Goal: Task Accomplishment & Management: Use online tool/utility

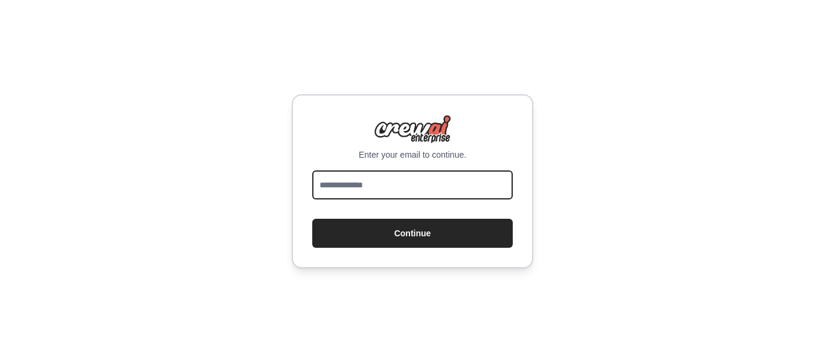
click at [341, 187] on input "email" at bounding box center [412, 184] width 201 height 29
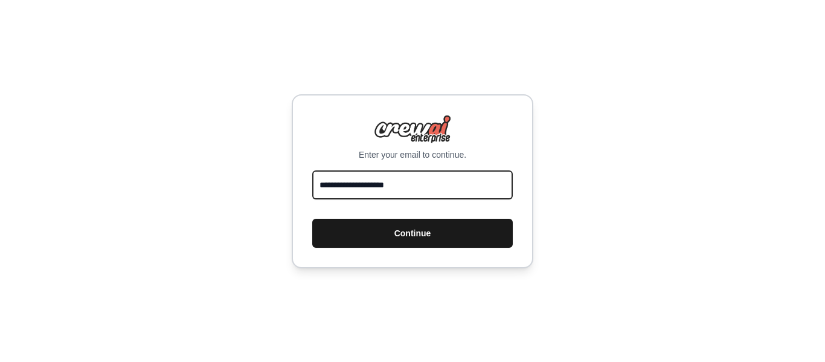
type input "**********"
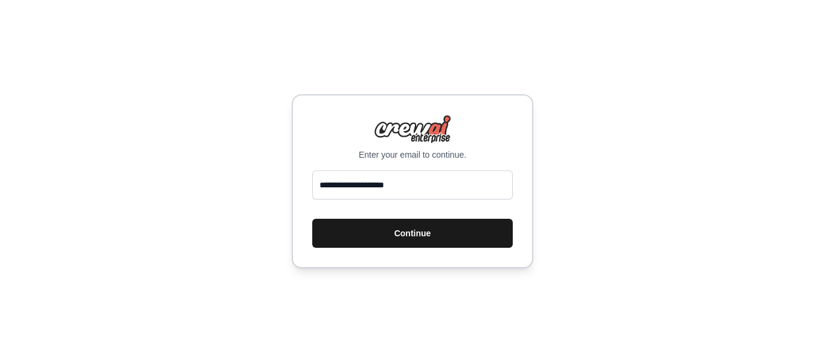
click at [404, 234] on button "Continue" at bounding box center [412, 233] width 201 height 29
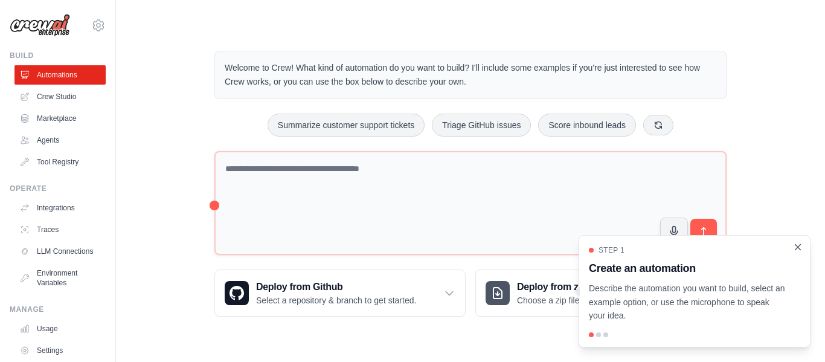
click at [801, 251] on icon "Close walkthrough" at bounding box center [798, 247] width 11 height 11
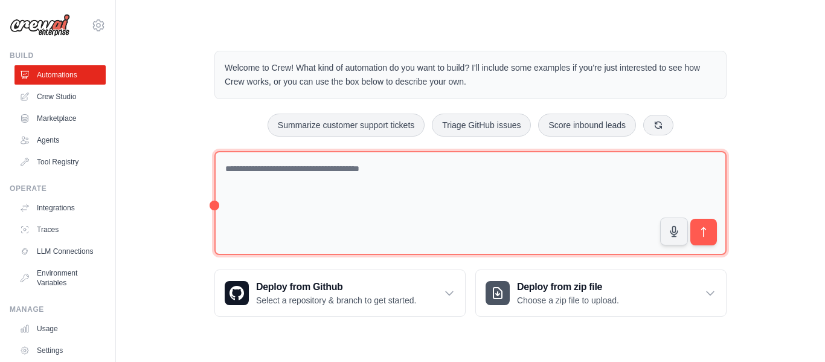
click at [297, 173] on textarea at bounding box center [471, 203] width 512 height 105
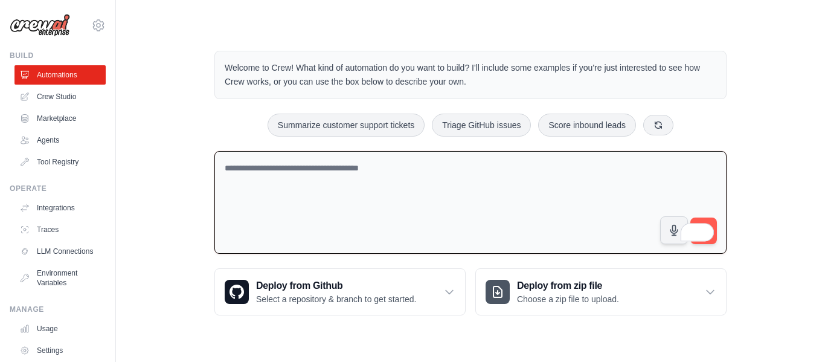
paste textarea "**********"
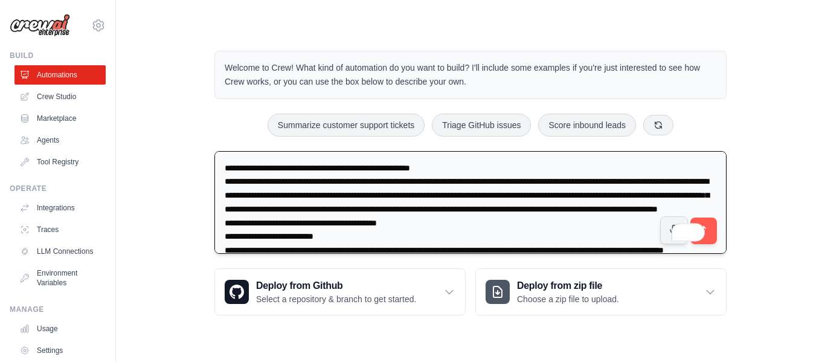
scroll to position [662, 0]
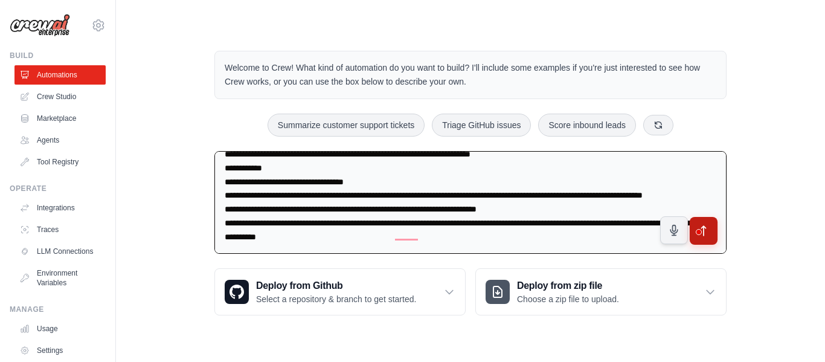
type textarea "**********"
click at [706, 227] on icon "submit" at bounding box center [704, 231] width 4 height 10
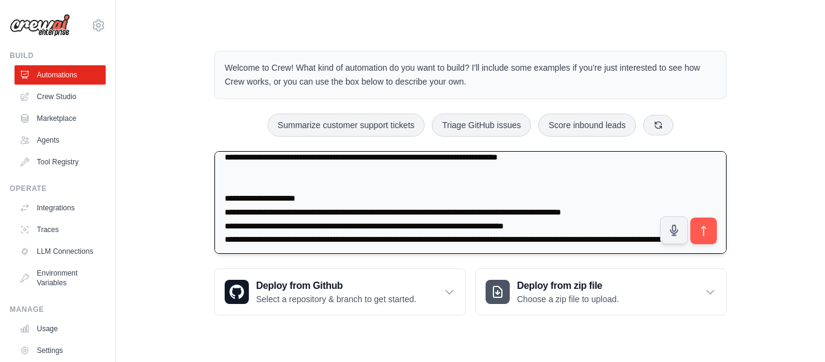
scroll to position [0, 0]
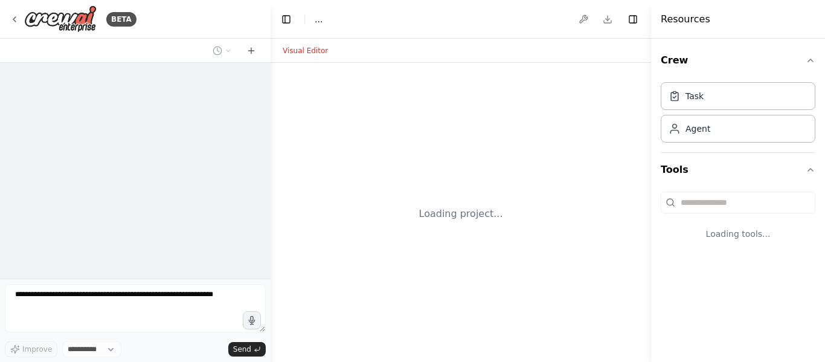
select select "****"
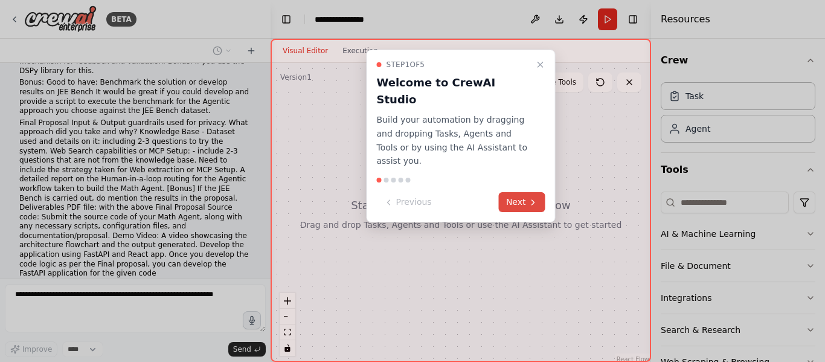
click at [530, 198] on icon at bounding box center [534, 203] width 10 height 10
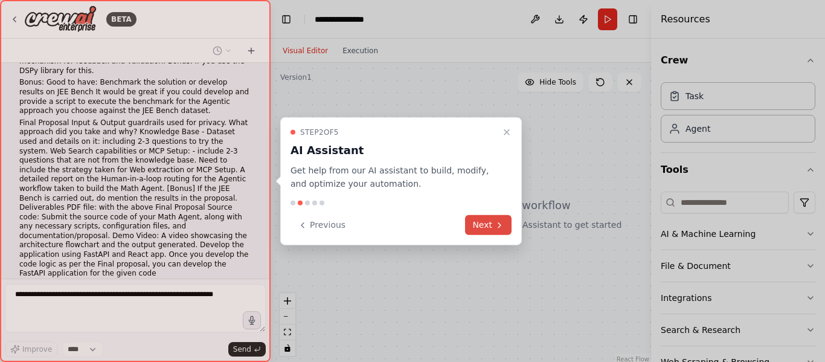
click at [498, 227] on icon at bounding box center [500, 225] width 10 height 10
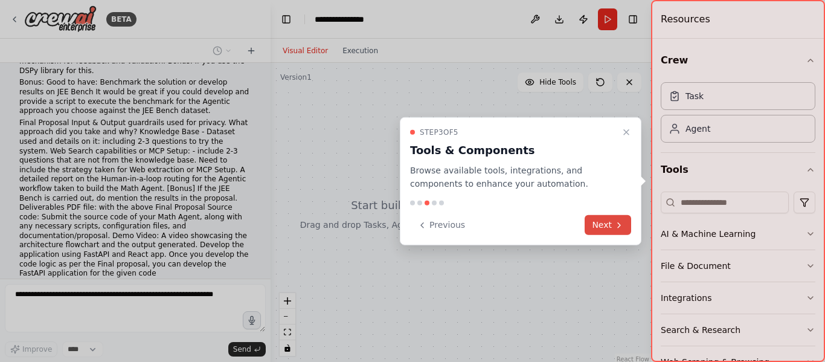
click at [595, 224] on button "Next" at bounding box center [608, 225] width 47 height 20
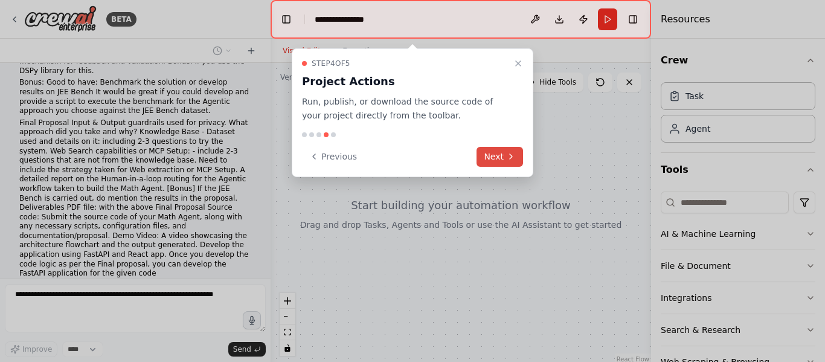
click at [502, 152] on button "Next" at bounding box center [500, 157] width 47 height 20
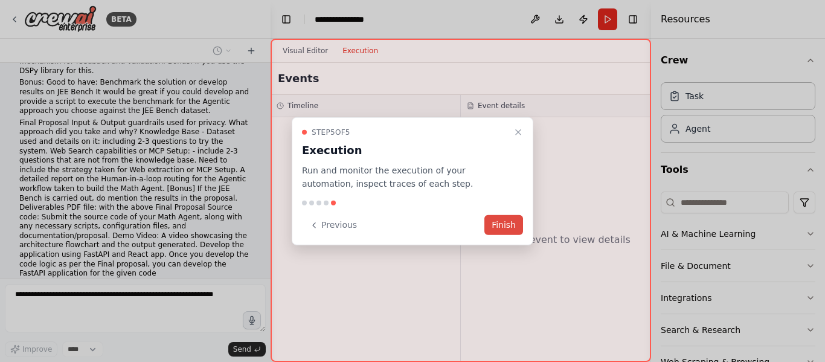
click at [513, 231] on button "Finish" at bounding box center [504, 225] width 39 height 20
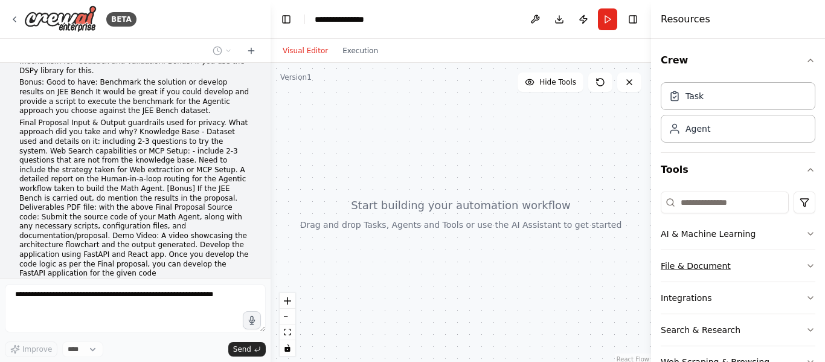
scroll to position [36, 0]
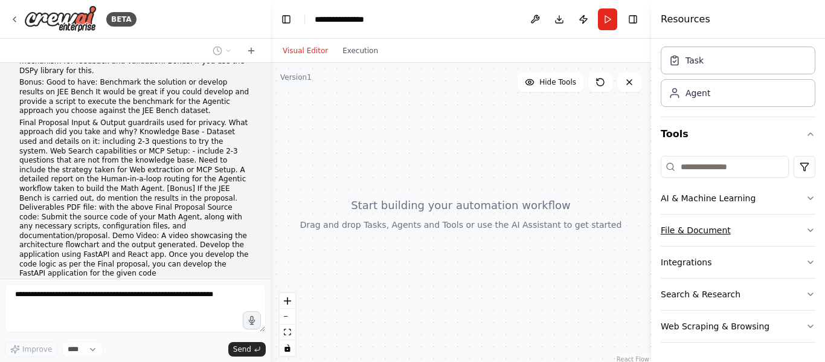
click at [796, 225] on button "File & Document" at bounding box center [738, 230] width 155 height 31
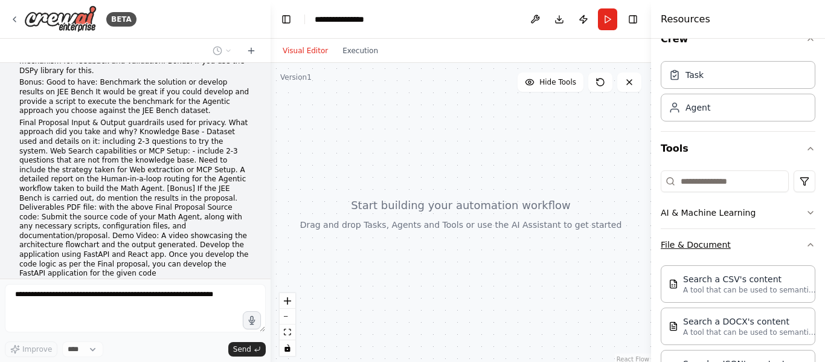
scroll to position [0, 0]
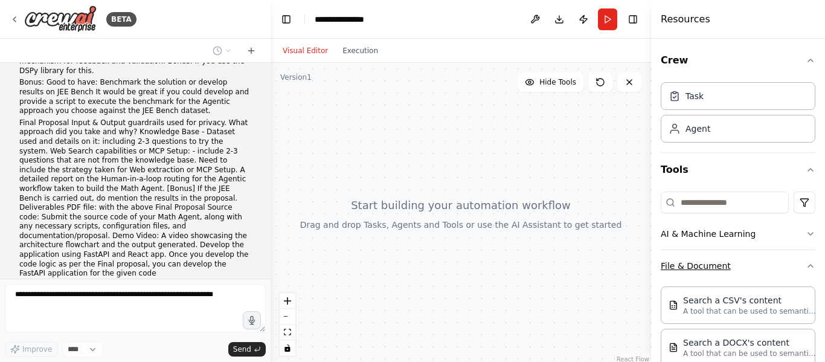
click at [809, 266] on icon "button" at bounding box center [811, 266] width 5 height 2
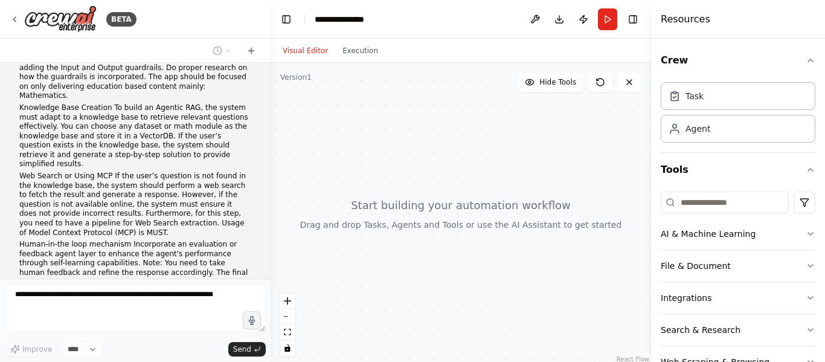
scroll to position [121, 0]
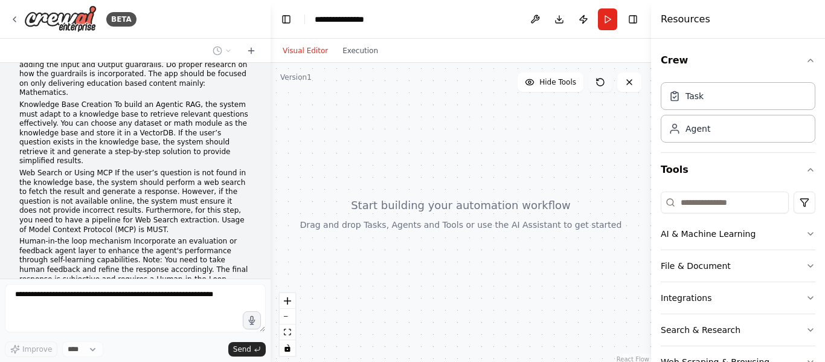
click at [602, 81] on icon at bounding box center [601, 82] width 10 height 10
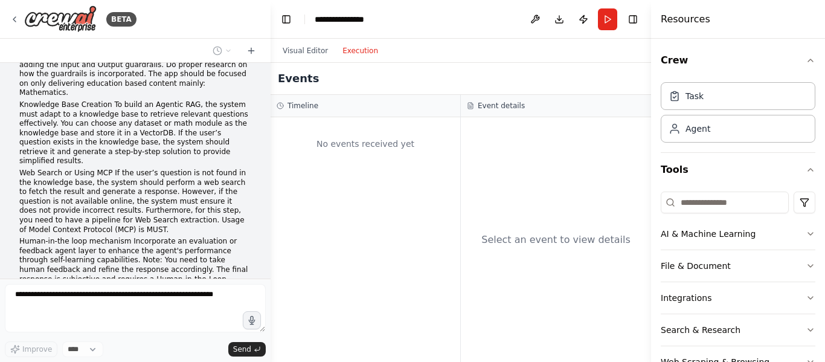
click at [358, 52] on button "Execution" at bounding box center [360, 51] width 50 height 15
click at [297, 51] on button "Visual Editor" at bounding box center [306, 51] width 60 height 15
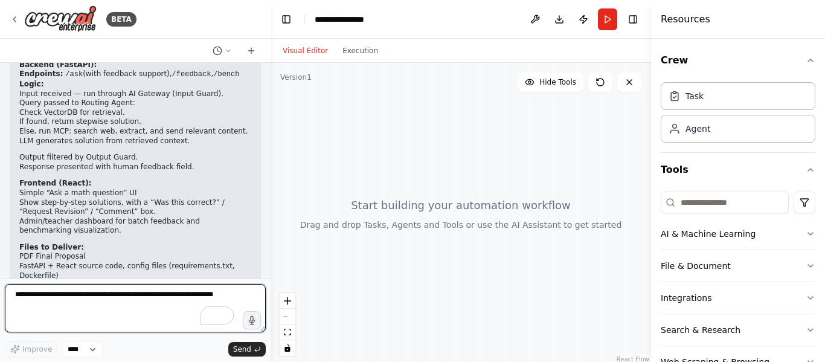
scroll to position [1546, 0]
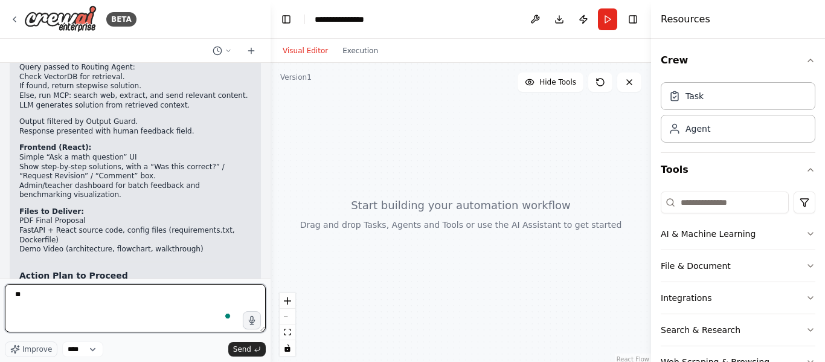
type textarea "***"
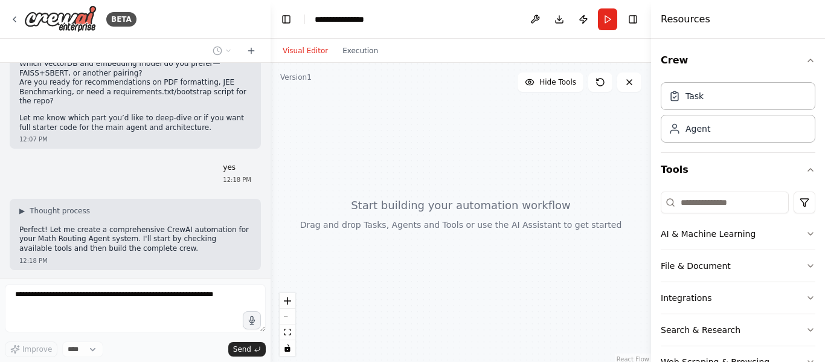
scroll to position [1820, 0]
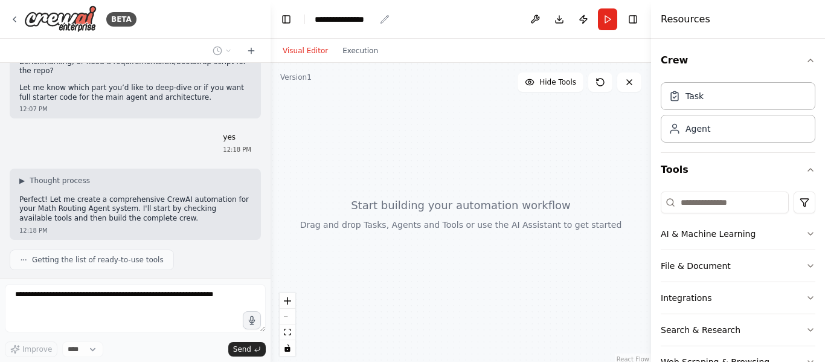
click at [347, 19] on div "**********" at bounding box center [345, 19] width 60 height 12
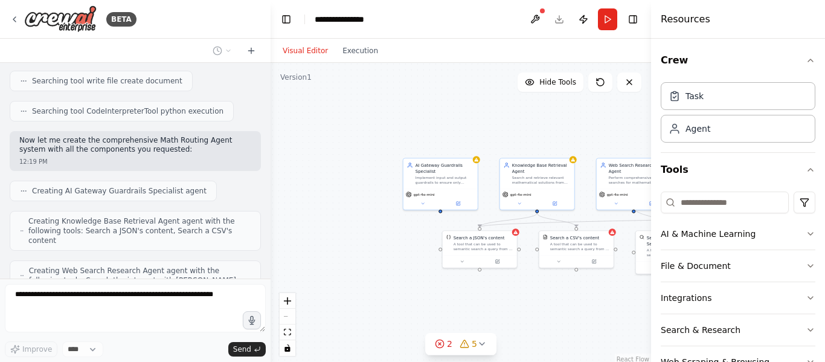
scroll to position [2120, 0]
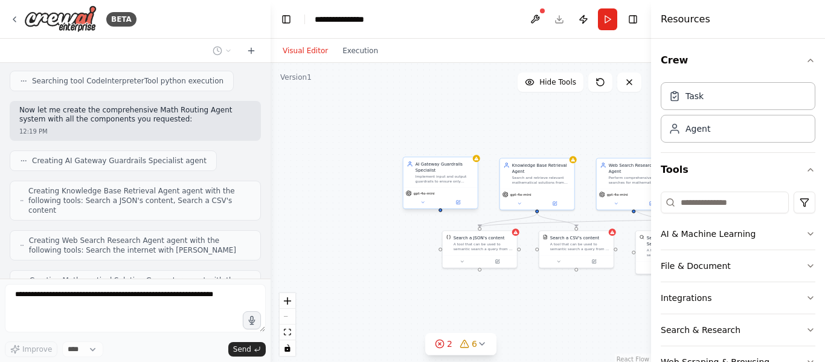
click at [450, 184] on div "Implement input and output guardrails to ensure only mathematics education cont…" at bounding box center [445, 179] width 59 height 10
click at [354, 166] on div ".deletable-edge-delete-btn { width: 20px; height: 20px; border: 0px solid #ffff…" at bounding box center [461, 214] width 381 height 302
click at [485, 342] on icon at bounding box center [482, 344] width 10 height 10
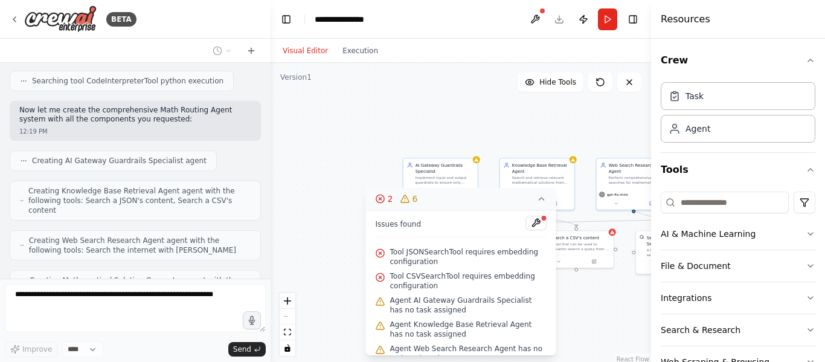
scroll to position [2191, 0]
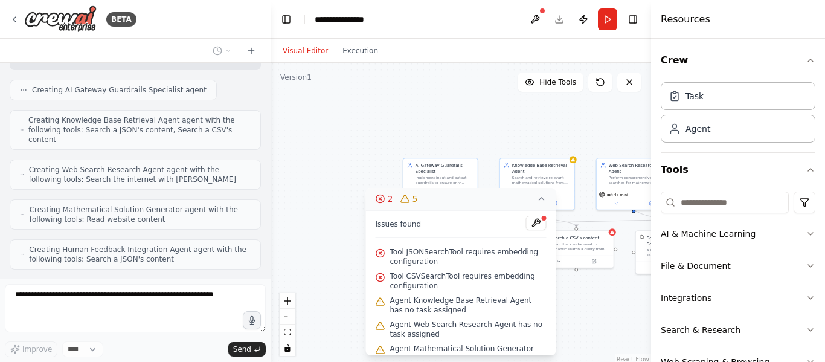
click at [343, 175] on div ".deletable-edge-delete-btn { width: 20px; height: 20px; border: 0px solid #ffff…" at bounding box center [461, 214] width 381 height 302
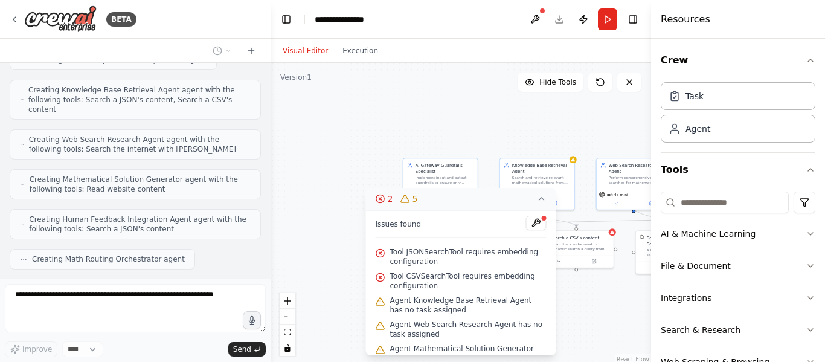
click at [541, 198] on icon at bounding box center [542, 199] width 5 height 2
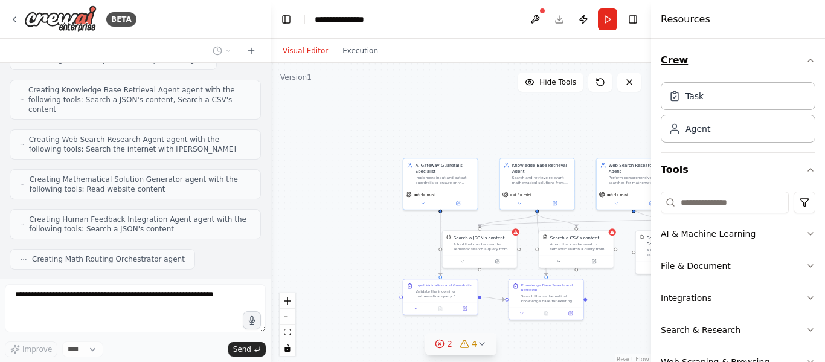
click at [809, 60] on icon "button" at bounding box center [811, 60] width 5 height 2
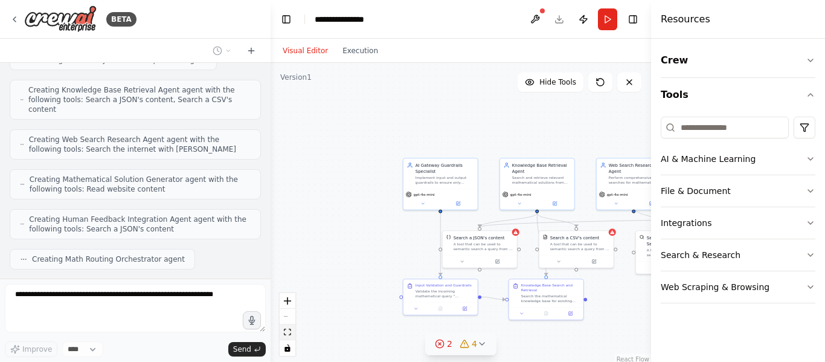
scroll to position [2251, 0]
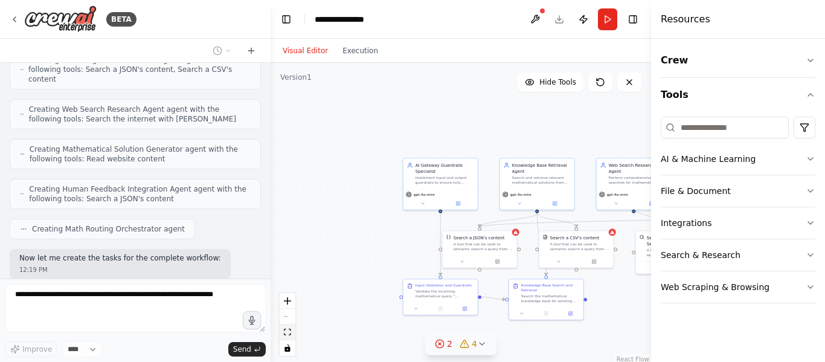
click at [288, 330] on icon "fit view" at bounding box center [287, 332] width 7 height 7
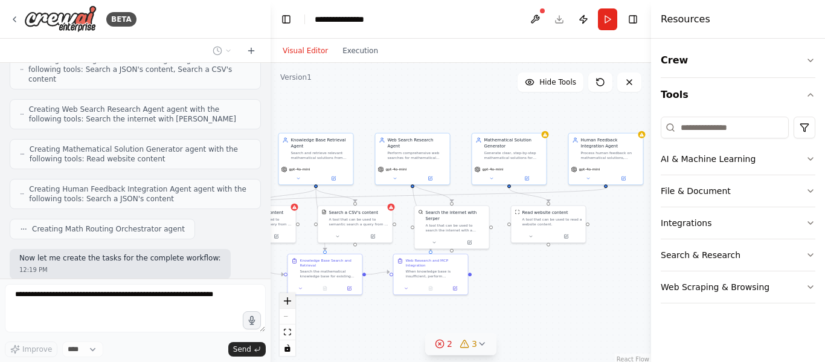
click at [291, 298] on icon "zoom in" at bounding box center [287, 300] width 7 height 7
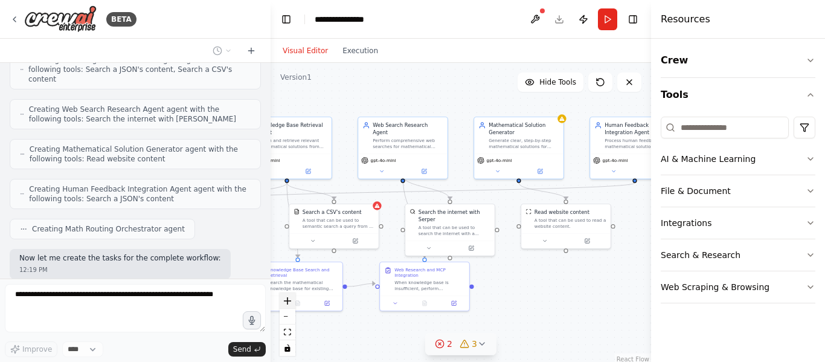
click at [291, 298] on icon "zoom in" at bounding box center [287, 300] width 7 height 7
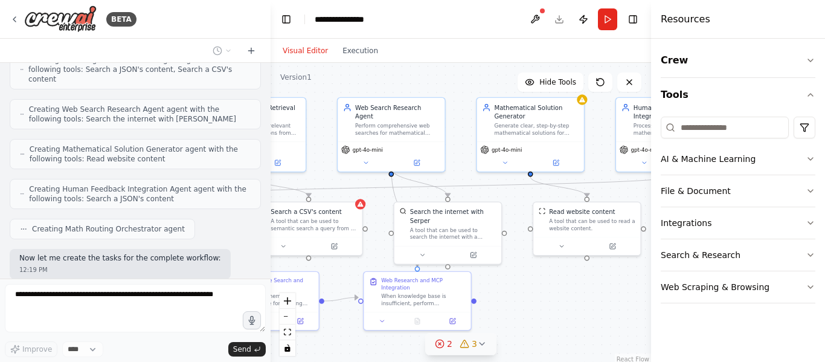
scroll to position [2281, 0]
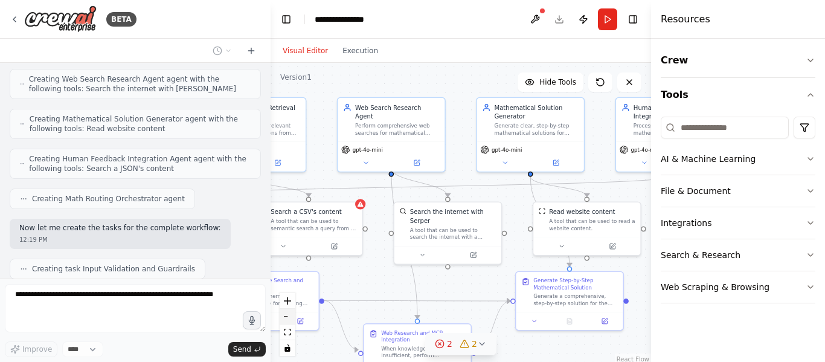
click at [288, 317] on button "zoom out" at bounding box center [288, 317] width 16 height 16
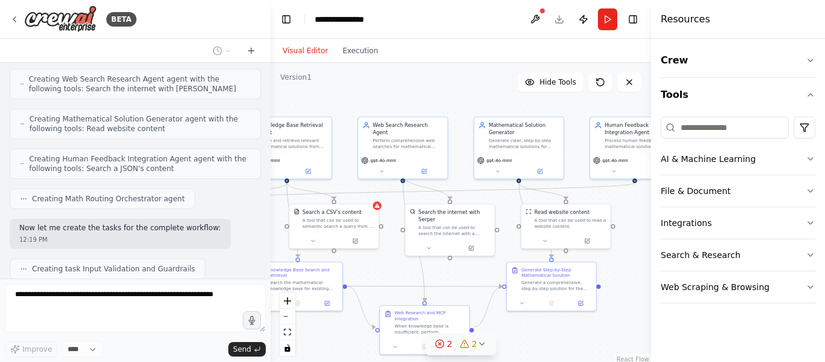
click at [288, 317] on icon "zoom out" at bounding box center [287, 316] width 7 height 1
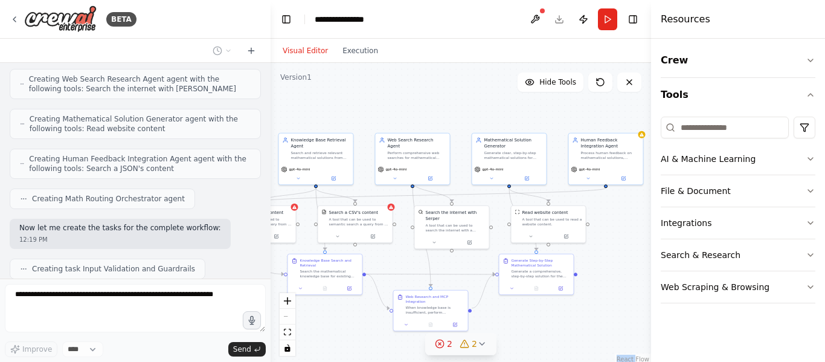
click at [288, 317] on div "React Flow controls" at bounding box center [288, 324] width 16 height 63
click at [288, 316] on div "React Flow controls" at bounding box center [288, 324] width 16 height 63
click at [284, 314] on div "React Flow controls" at bounding box center [288, 324] width 16 height 63
click at [289, 331] on icon "fit view" at bounding box center [287, 332] width 7 height 7
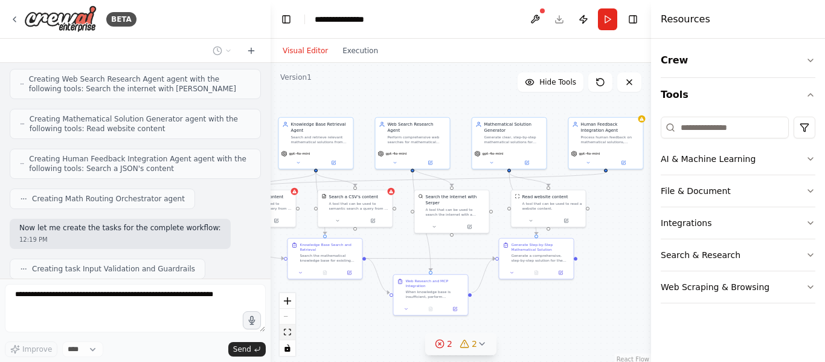
scroll to position [2312, 0]
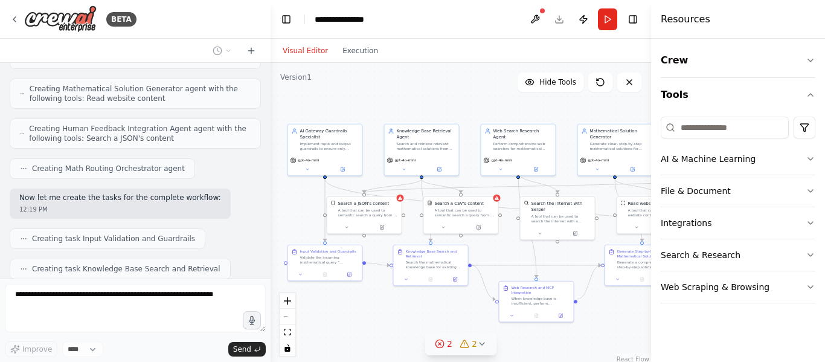
drag, startPoint x: 531, startPoint y: 329, endPoint x: 630, endPoint y: 336, distance: 99.9
click at [630, 336] on div ".deletable-edge-delete-btn { width: 20px; height: 20px; border: 0px solid #ffff…" at bounding box center [461, 214] width 381 height 302
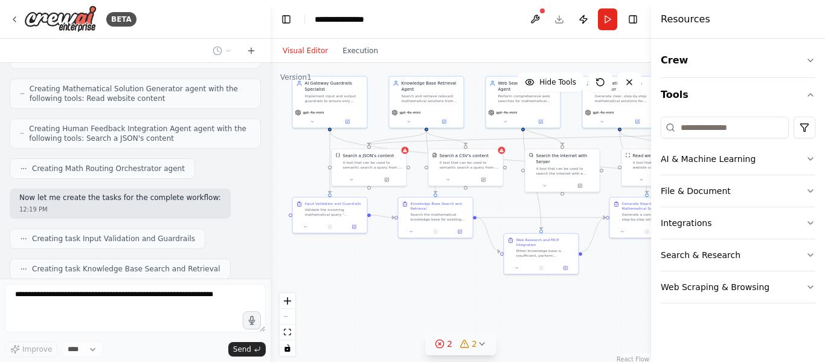
drag, startPoint x: 424, startPoint y: 308, endPoint x: 419, endPoint y: 258, distance: 49.7
click at [419, 259] on div ".deletable-edge-delete-btn { width: 20px; height: 20px; border: 0px solid #ffff…" at bounding box center [461, 214] width 381 height 302
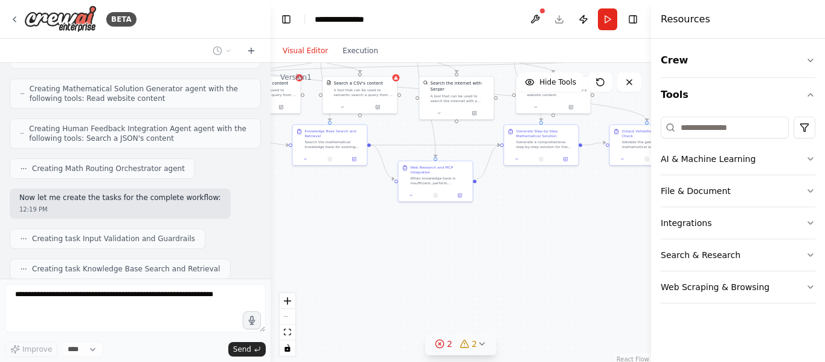
drag, startPoint x: 539, startPoint y: 309, endPoint x: 436, endPoint y: 240, distance: 124.0
click at [436, 240] on div ".deletable-edge-delete-btn { width: 20px; height: 20px; border: 0px solid #ffff…" at bounding box center [461, 214] width 381 height 302
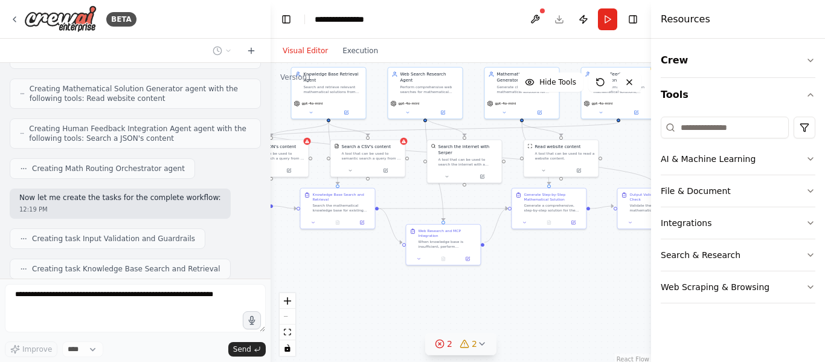
scroll to position [2342, 0]
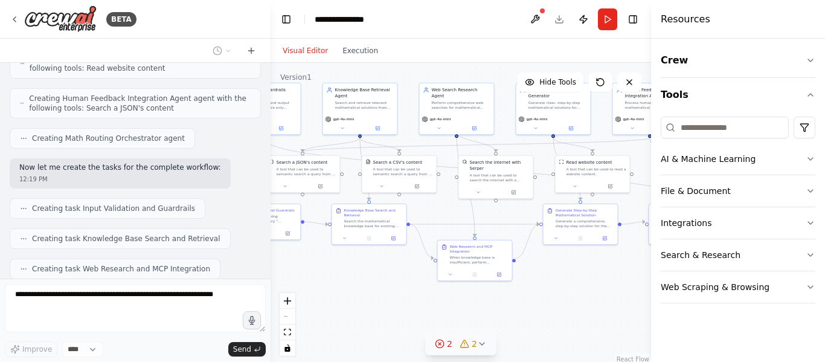
drag, startPoint x: 530, startPoint y: 267, endPoint x: 569, endPoint y: 346, distance: 88.4
click at [569, 346] on div ".deletable-edge-delete-btn { width: 20px; height: 20px; border: 0px solid #ffff…" at bounding box center [461, 214] width 381 height 302
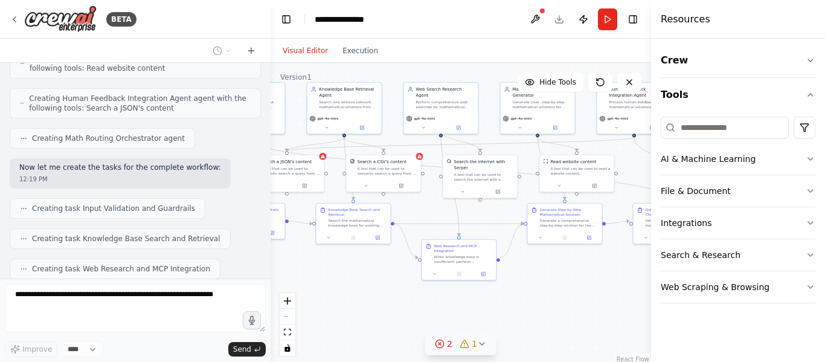
drag, startPoint x: 464, startPoint y: 310, endPoint x: 409, endPoint y: 299, distance: 56.2
click at [409, 299] on div ".deletable-edge-delete-btn { width: 20px; height: 20px; border: 0px solid #ffff…" at bounding box center [461, 214] width 381 height 302
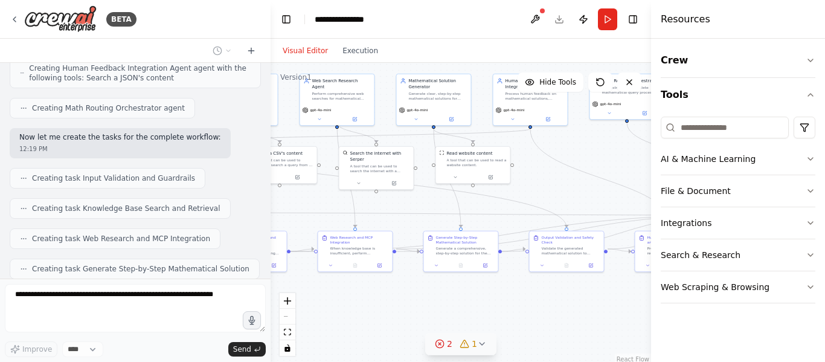
drag, startPoint x: 555, startPoint y: 314, endPoint x: 442, endPoint y: 302, distance: 113.7
click at [444, 303] on div ".deletable-edge-delete-btn { width: 20px; height: 20px; border: 0px solid #ffff…" at bounding box center [461, 214] width 381 height 302
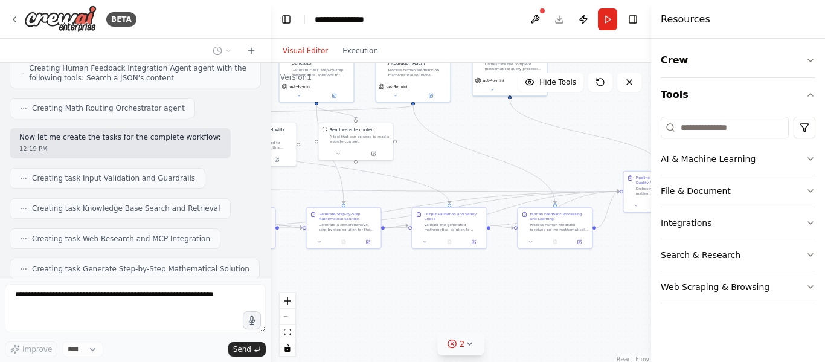
scroll to position [2402, 0]
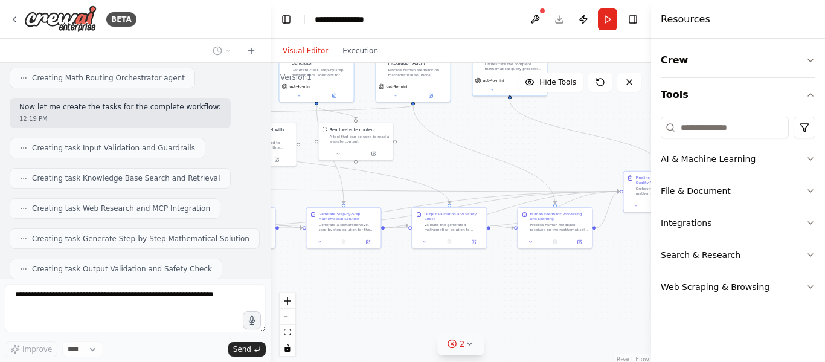
drag, startPoint x: 505, startPoint y: 282, endPoint x: 463, endPoint y: 279, distance: 41.8
click at [463, 279] on div ".deletable-edge-delete-btn { width: 20px; height: 20px; border: 0px solid #ffff…" at bounding box center [461, 214] width 381 height 302
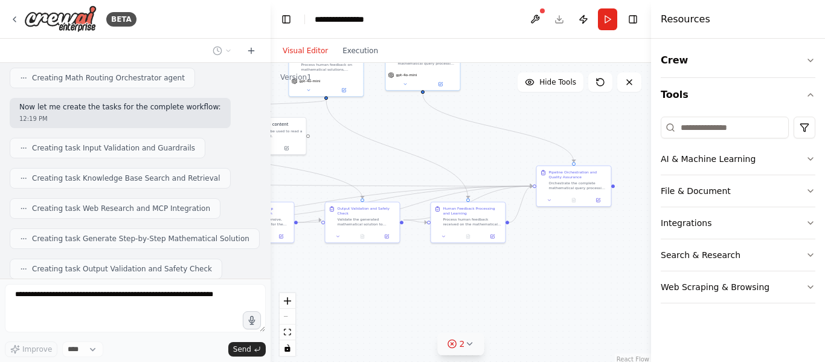
drag, startPoint x: 517, startPoint y: 276, endPoint x: 653, endPoint y: 327, distance: 144.6
click at [653, 327] on div "BETA Human in a loop: Feedback based learning - Math Routing Agent Your goal is…" at bounding box center [412, 181] width 825 height 362
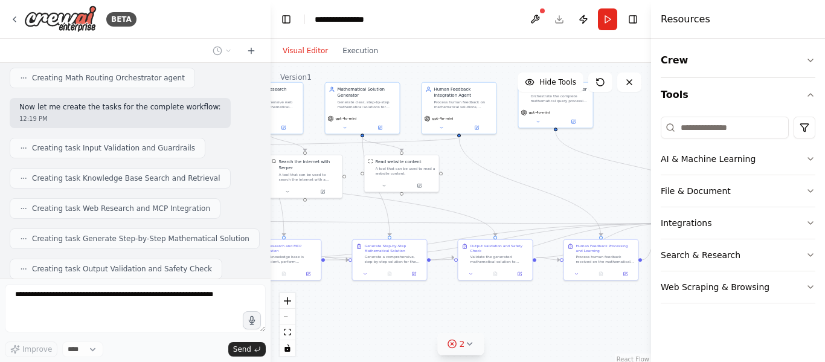
click at [696, 330] on div "Crew Tools AI & Machine Learning File & Document Integrations Search & Research…" at bounding box center [738, 200] width 174 height 323
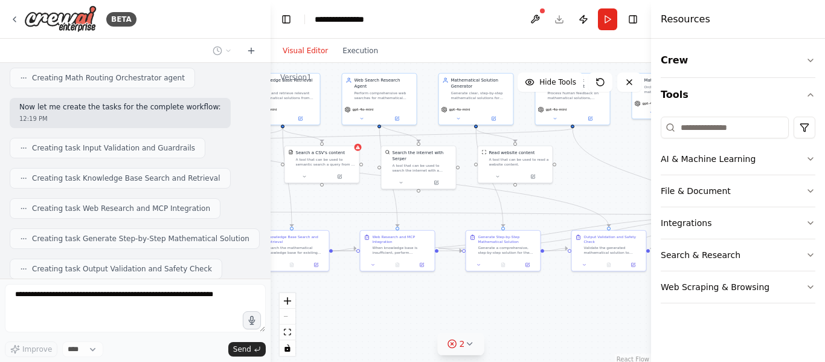
drag, startPoint x: 527, startPoint y: 303, endPoint x: 629, endPoint y: 280, distance: 104.5
click at [629, 281] on div ".deletable-edge-delete-btn { width: 20px; height: 20px; border: 0px solid #ffff…" at bounding box center [461, 214] width 381 height 302
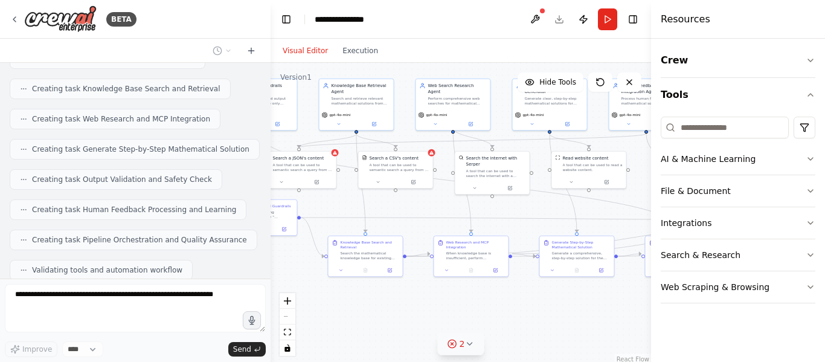
scroll to position [2501, 0]
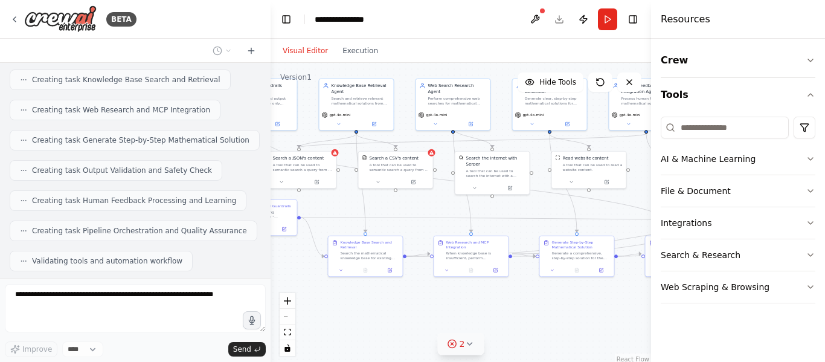
drag, startPoint x: 503, startPoint y: 280, endPoint x: 564, endPoint y: 295, distance: 62.7
click at [564, 295] on div ".deletable-edge-delete-btn { width: 20px; height: 20px; border: 0px solid #ffff…" at bounding box center [461, 214] width 381 height 302
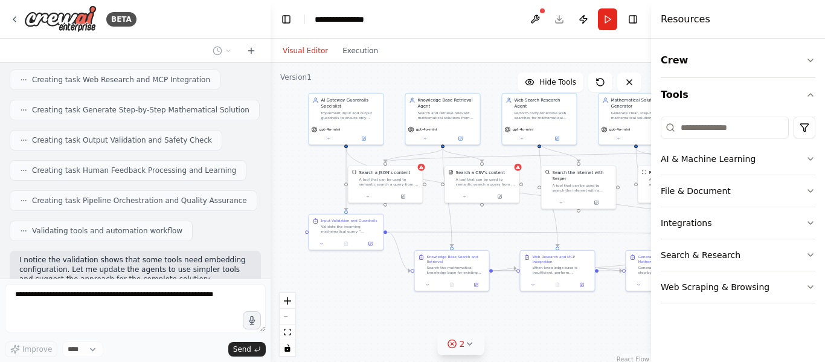
scroll to position [2561, 0]
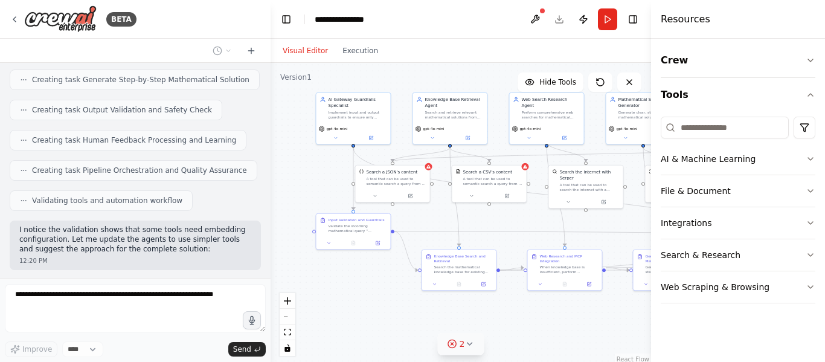
drag, startPoint x: 332, startPoint y: 304, endPoint x: 416, endPoint y: 318, distance: 85.7
click at [416, 318] on div ".deletable-edge-delete-btn { width: 20px; height: 20px; border: 0px solid #ffff…" at bounding box center [461, 214] width 381 height 302
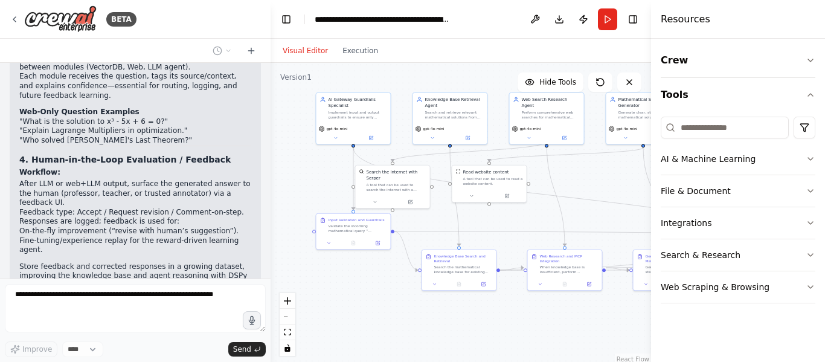
scroll to position [2661, 0]
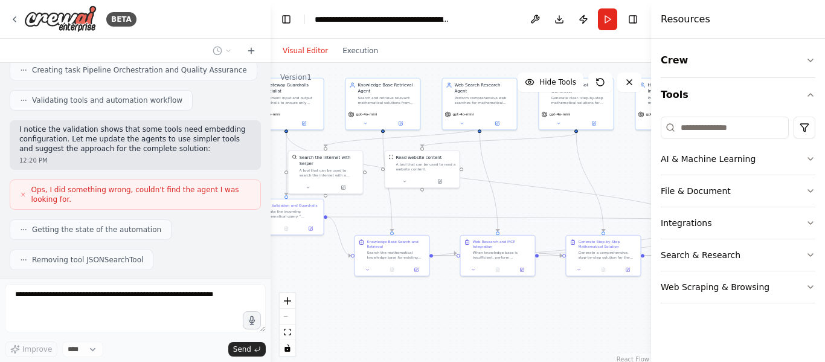
drag, startPoint x: 375, startPoint y: 278, endPoint x: 291, endPoint y: 259, distance: 86.2
click at [291, 259] on div ".deletable-edge-delete-btn { width: 20px; height: 20px; border: 0px solid #ffff…" at bounding box center [461, 214] width 381 height 302
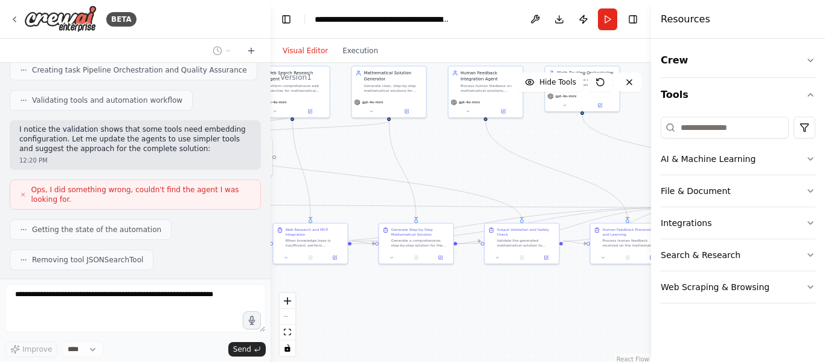
drag, startPoint x: 486, startPoint y: 280, endPoint x: 315, endPoint y: 273, distance: 171.2
click at [315, 273] on div ".deletable-edge-delete-btn { width: 20px; height: 20px; border: 0px solid #ffff…" at bounding box center [461, 214] width 381 height 302
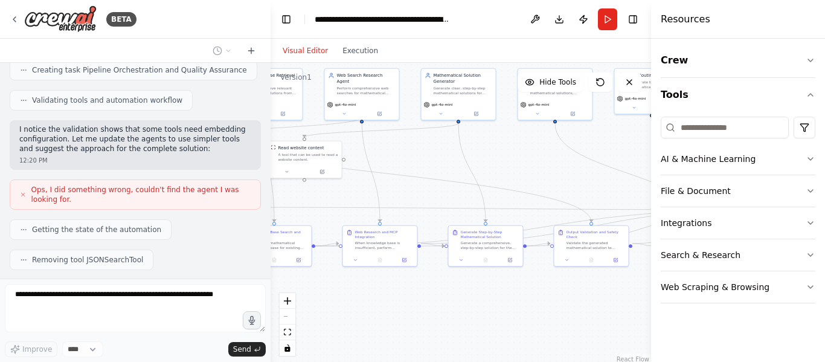
drag, startPoint x: 469, startPoint y: 303, endPoint x: 573, endPoint y: 301, distance: 104.6
click at [573, 301] on div ".deletable-edge-delete-btn { width: 20px; height: 20px; border: 0px solid #ffff…" at bounding box center [461, 214] width 381 height 302
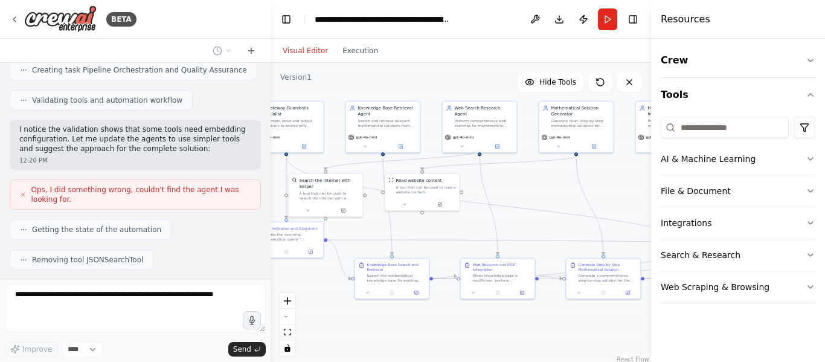
drag, startPoint x: 395, startPoint y: 288, endPoint x: 522, endPoint y: 319, distance: 130.2
click at [522, 319] on div ".deletable-edge-delete-btn { width: 20px; height: 20px; border: 0px solid #ffff…" at bounding box center [461, 214] width 381 height 302
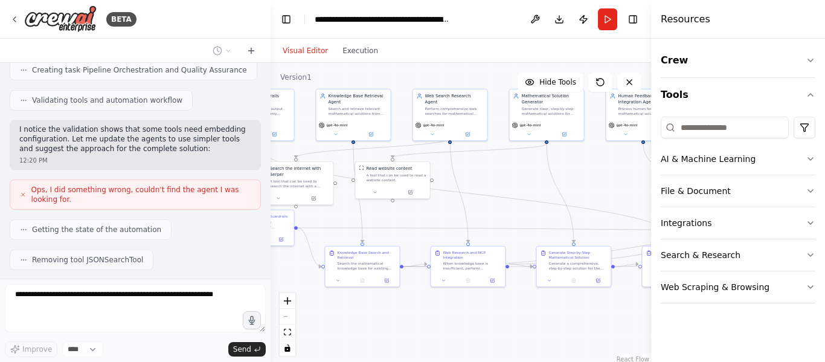
drag, startPoint x: 372, startPoint y: 329, endPoint x: 291, endPoint y: 314, distance: 82.3
click at [293, 316] on div ".deletable-edge-delete-btn { width: 20px; height: 20px; border: 0px solid #ffff…" at bounding box center [461, 214] width 381 height 302
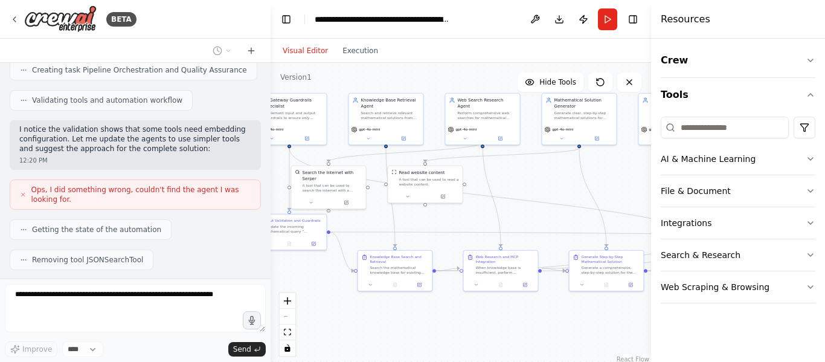
drag, startPoint x: 471, startPoint y: 308, endPoint x: 540, endPoint y: 314, distance: 68.6
click at [544, 314] on div ".deletable-edge-delete-btn { width: 20px; height: 20px; border: 0px solid #ffff…" at bounding box center [461, 214] width 381 height 302
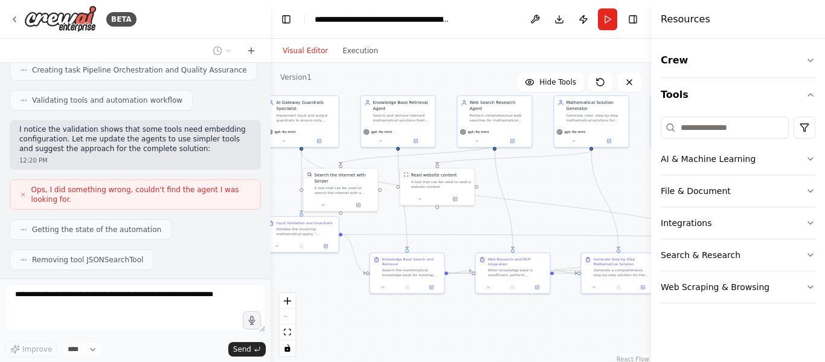
drag, startPoint x: 364, startPoint y: 323, endPoint x: 365, endPoint y: 308, distance: 14.5
click at [366, 309] on div ".deletable-edge-delete-btn { width: 20px; height: 20px; border: 0px solid #ffff…" at bounding box center [461, 214] width 381 height 302
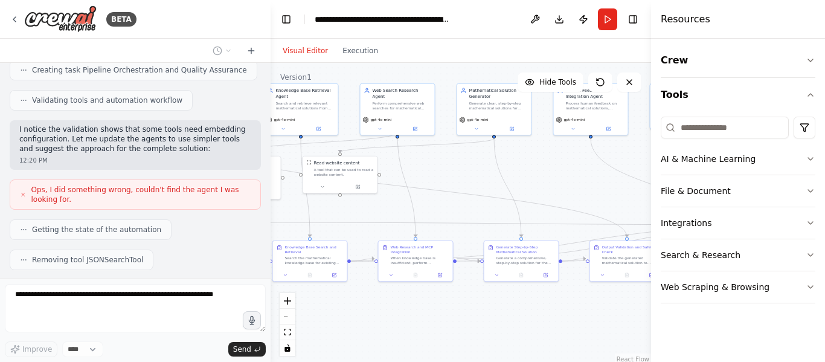
drag, startPoint x: 432, startPoint y: 329, endPoint x: 383, endPoint y: 335, distance: 50.0
click at [383, 335] on div ".deletable-edge-delete-btn { width: 20px; height: 20px; border: 0px solid #ffff…" at bounding box center [461, 214] width 381 height 302
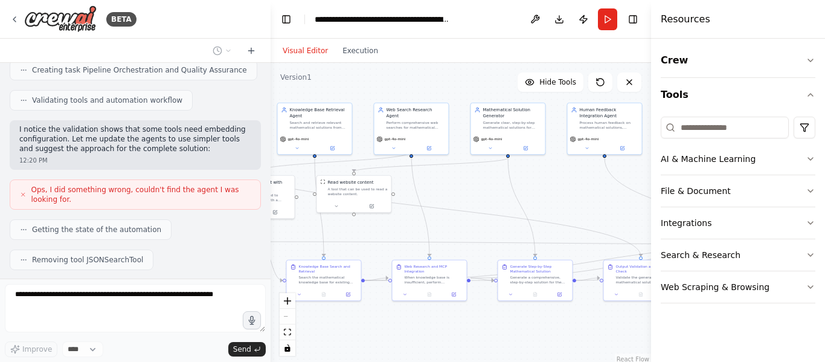
drag, startPoint x: 533, startPoint y: 312, endPoint x: 573, endPoint y: 330, distance: 44.1
click at [573, 331] on div ".deletable-edge-delete-btn { width: 20px; height: 20px; border: 0px solid #ffff…" at bounding box center [461, 214] width 381 height 302
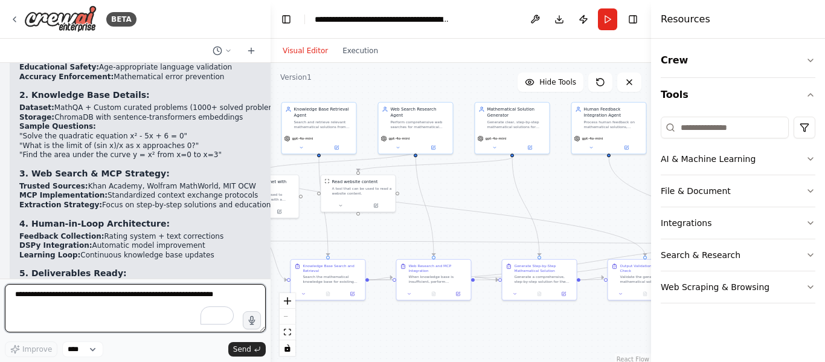
scroll to position [6059, 0]
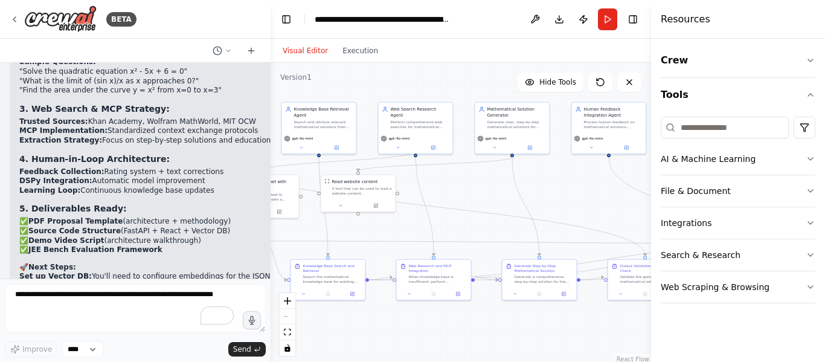
drag, startPoint x: 149, startPoint y: 194, endPoint x: 112, endPoint y: 187, distance: 37.5
click at [112, 319] on p "Would you like me to:" at bounding box center [325, 324] width 613 height 10
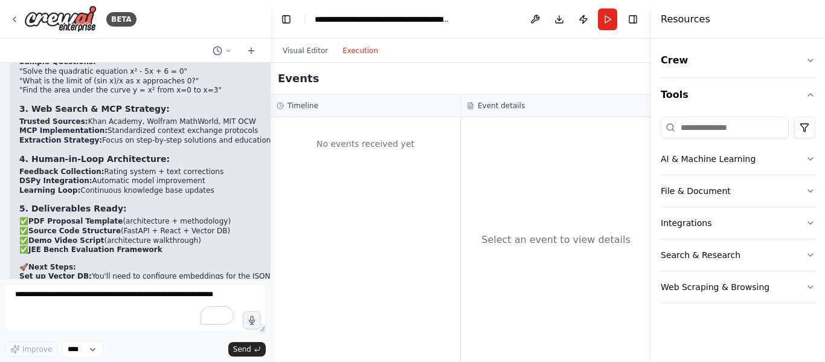
click at [346, 53] on button "Execution" at bounding box center [360, 51] width 50 height 15
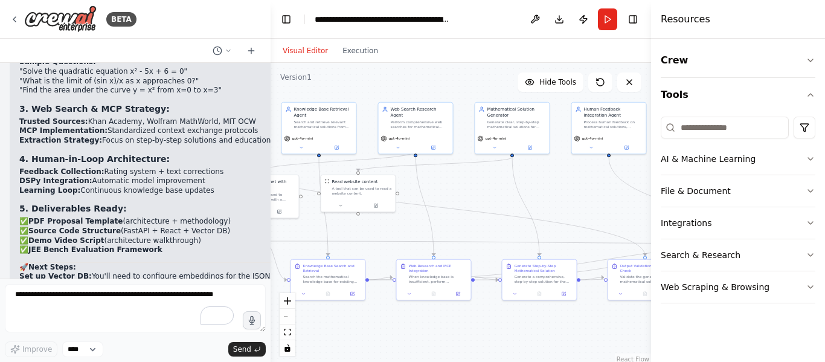
click at [306, 51] on button "Visual Editor" at bounding box center [306, 51] width 60 height 15
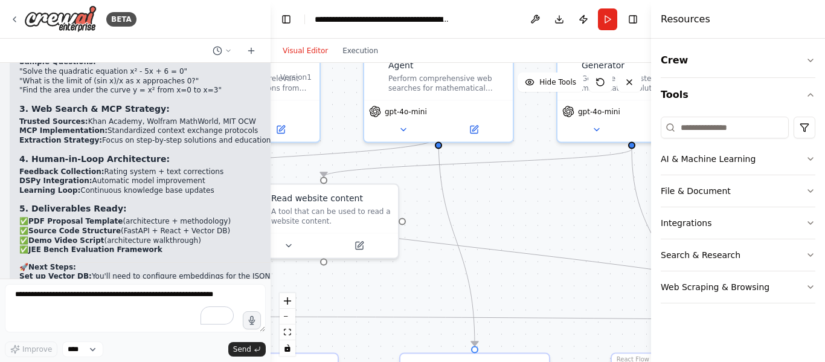
drag, startPoint x: 384, startPoint y: 203, endPoint x: 433, endPoint y: 201, distance: 49.6
click at [433, 201] on div ".deletable-edge-delete-btn { width: 20px; height: 20px; border: 0px solid #ffff…" at bounding box center [461, 214] width 381 height 302
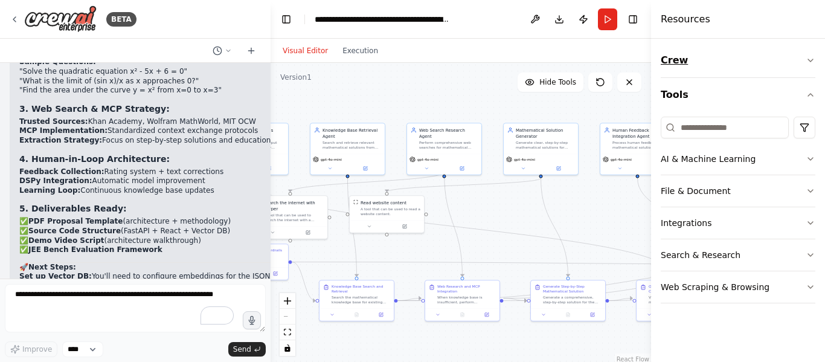
click at [813, 61] on icon "button" at bounding box center [811, 61] width 10 height 10
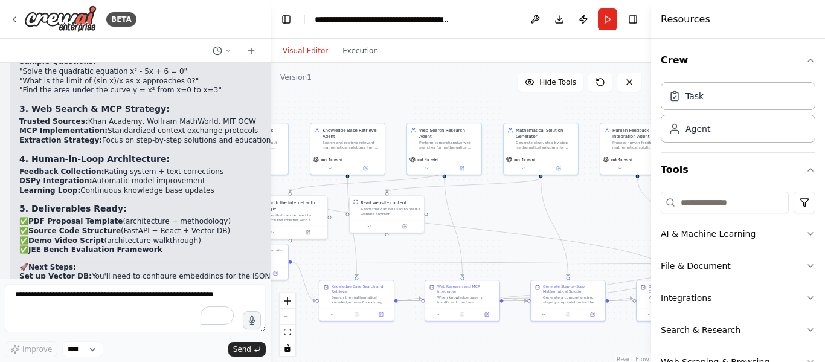
click at [811, 60] on div "Crew Task Agent Tools AI & Machine Learning File & Document Integrations Search…" at bounding box center [738, 200] width 174 height 323
click at [806, 59] on icon "button" at bounding box center [811, 61] width 10 height 10
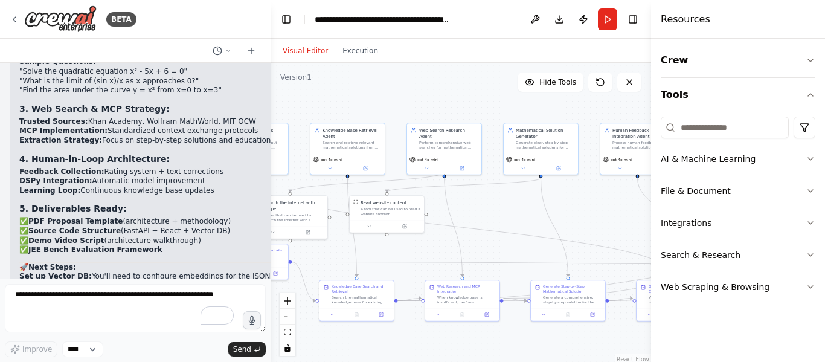
click at [811, 89] on button "Tools" at bounding box center [738, 95] width 155 height 34
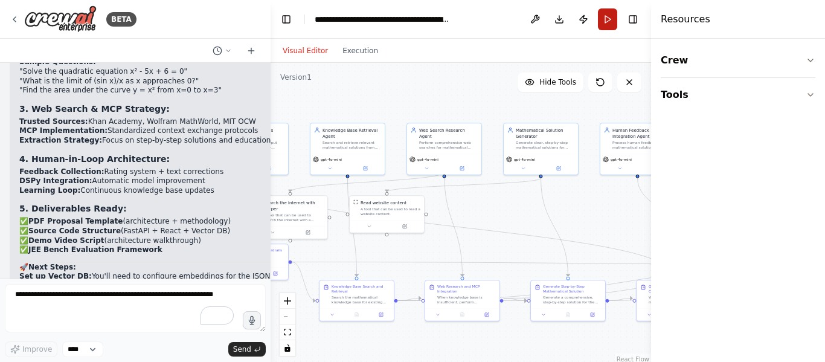
click at [606, 19] on button "Run" at bounding box center [607, 19] width 19 height 22
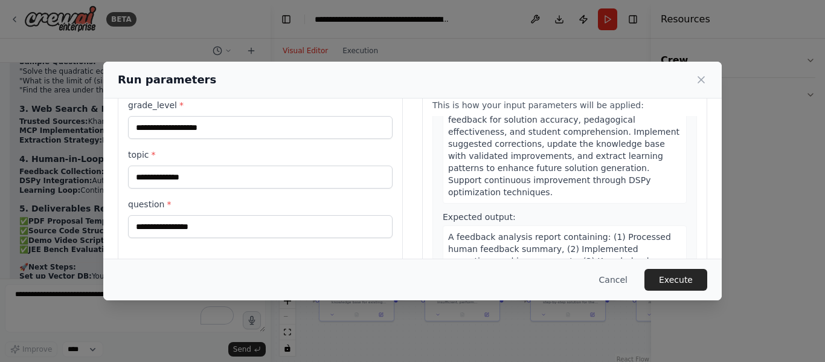
scroll to position [60, 0]
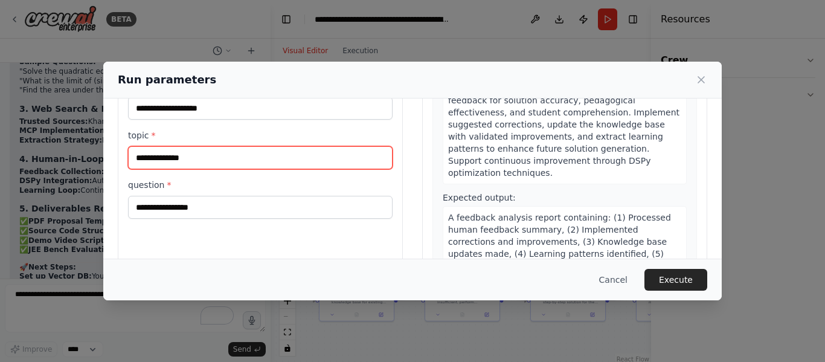
click at [225, 162] on input "topic *" at bounding box center [260, 157] width 265 height 23
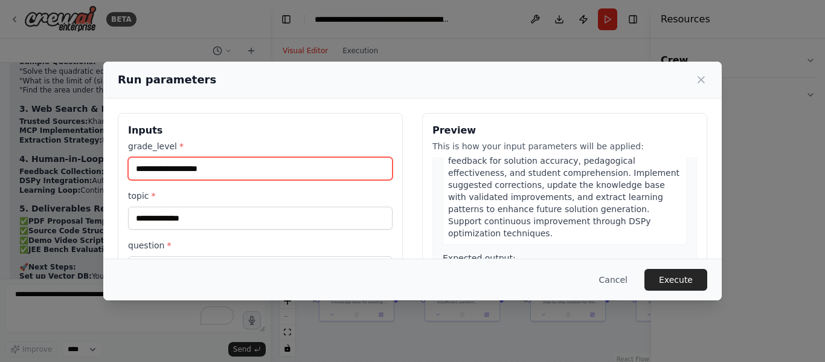
click at [225, 162] on input "grade_level *" at bounding box center [260, 168] width 265 height 23
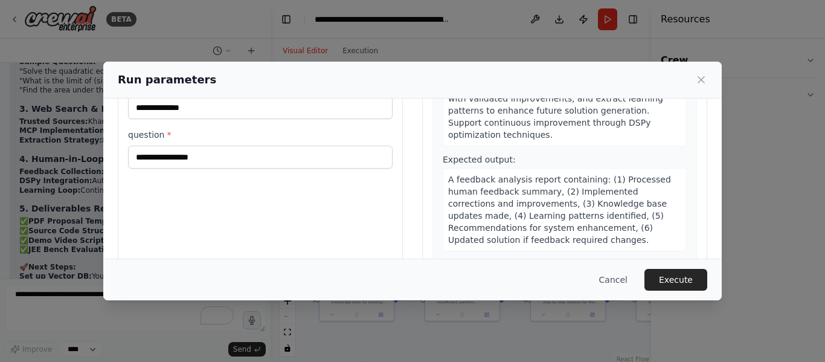
scroll to position [95, 0]
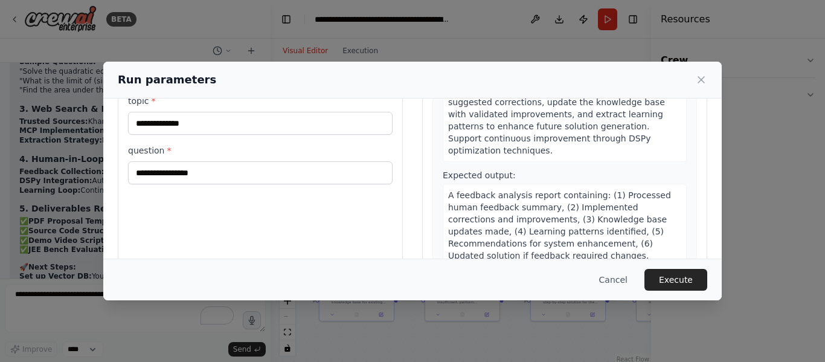
type input "*"
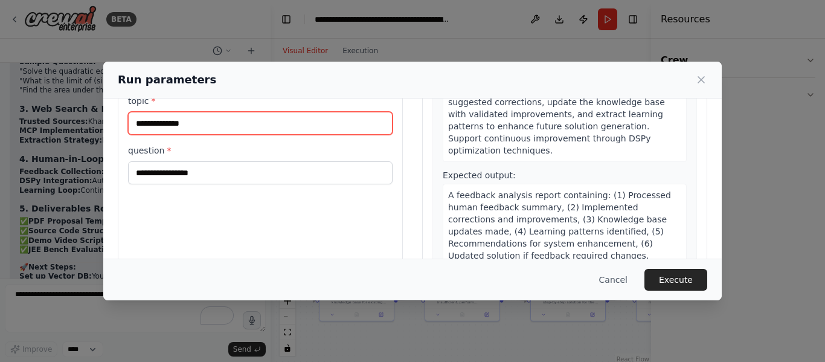
click at [198, 121] on input "topic *" at bounding box center [260, 123] width 265 height 23
type input "*"
type input "***"
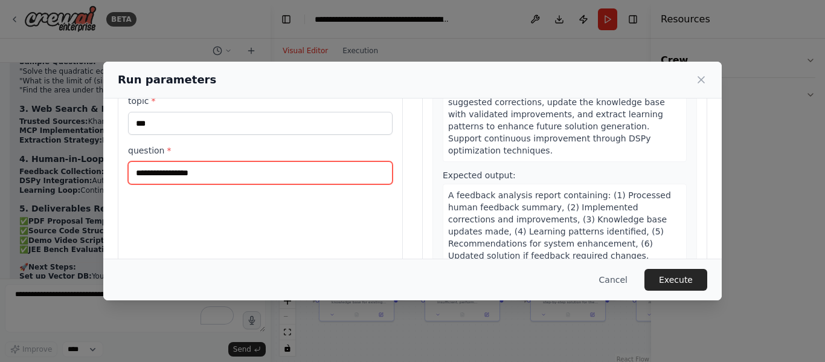
click at [242, 172] on input "question *" at bounding box center [260, 172] width 265 height 23
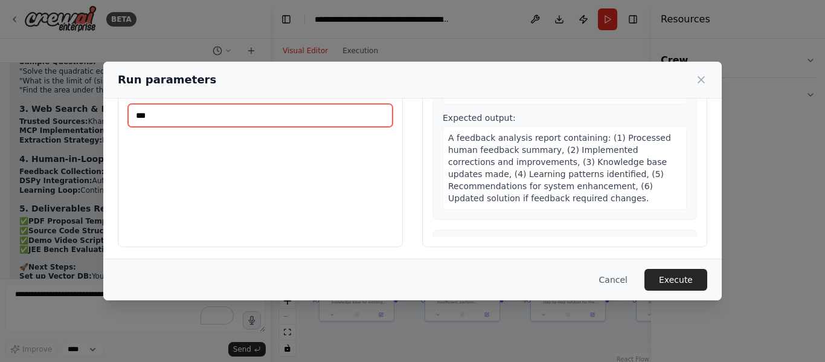
scroll to position [155, 0]
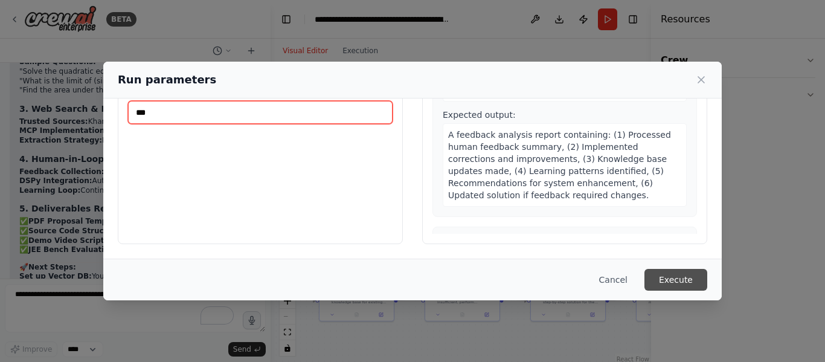
type input "***"
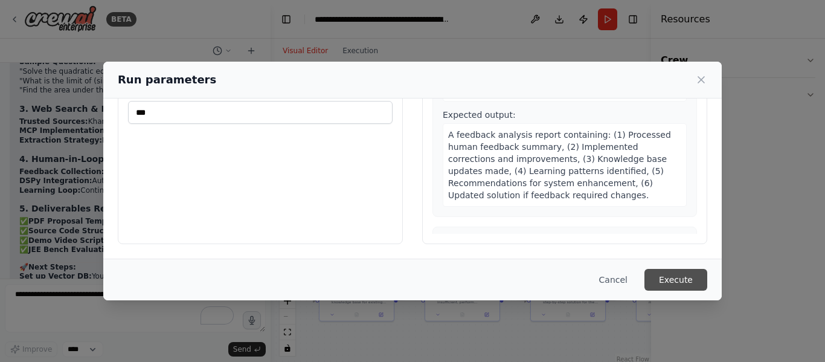
click at [684, 273] on button "Execute" at bounding box center [676, 280] width 63 height 22
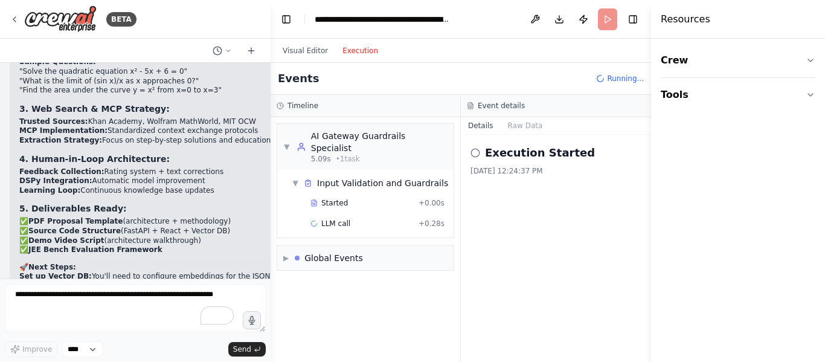
click at [355, 54] on button "Execution" at bounding box center [360, 51] width 50 height 15
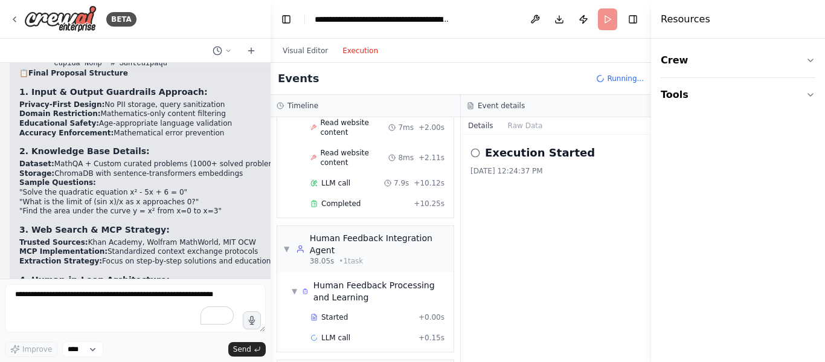
scroll to position [6059, 0]
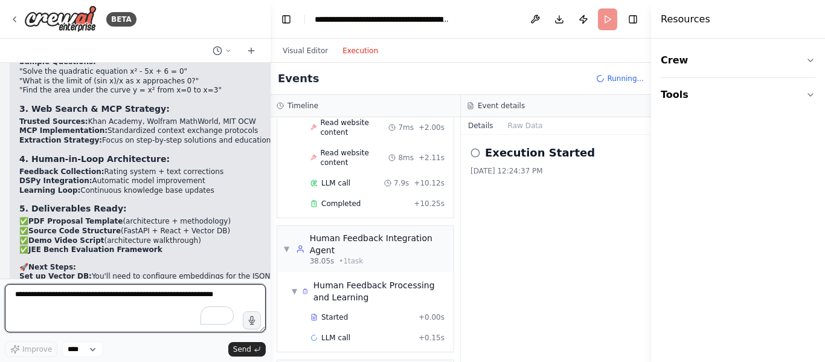
click at [61, 296] on textarea "To enrich screen reader interactions, please activate Accessibility in Grammarl…" at bounding box center [135, 308] width 261 height 48
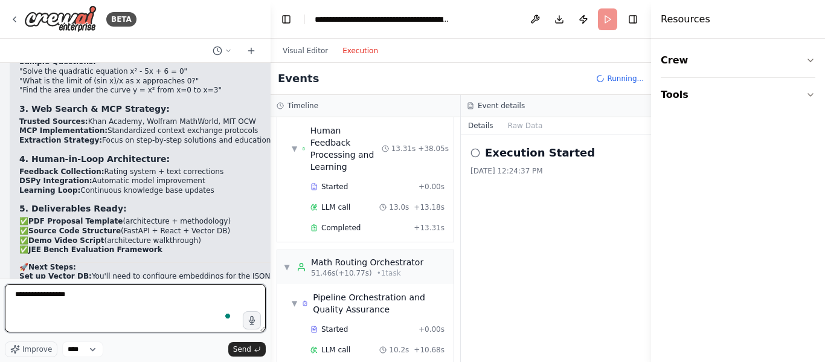
scroll to position [1099, 0]
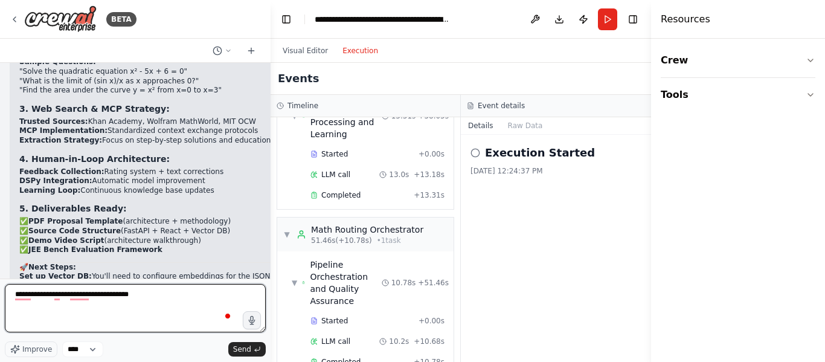
type textarea "**********"
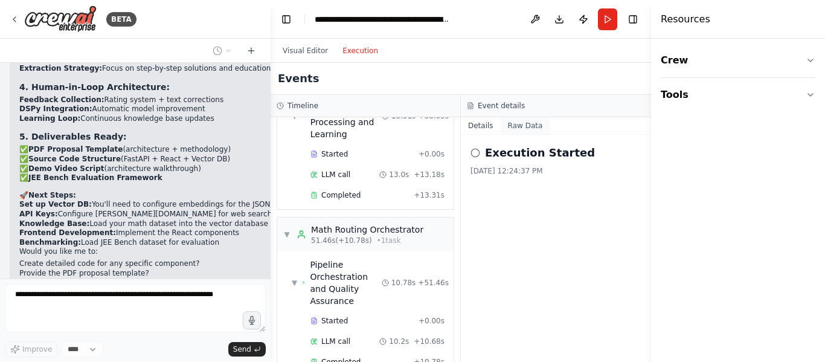
click at [527, 129] on button "Raw Data" at bounding box center [526, 125] width 50 height 17
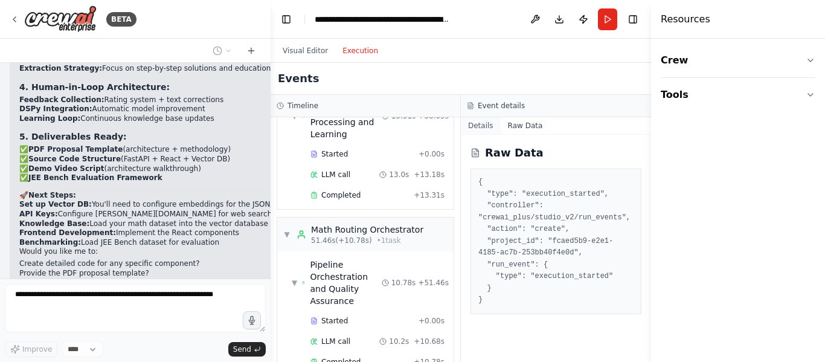
click at [479, 120] on button "Details" at bounding box center [481, 125] width 40 height 17
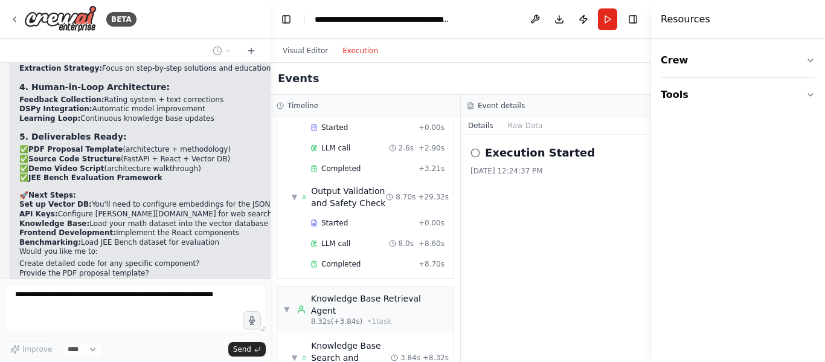
scroll to position [0, 0]
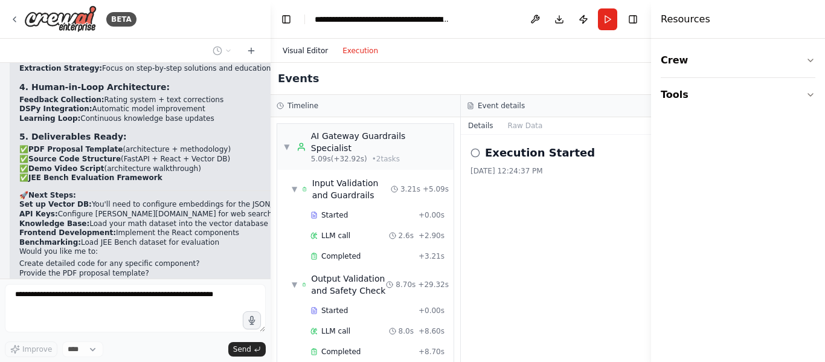
click at [303, 53] on button "Visual Editor" at bounding box center [306, 51] width 60 height 15
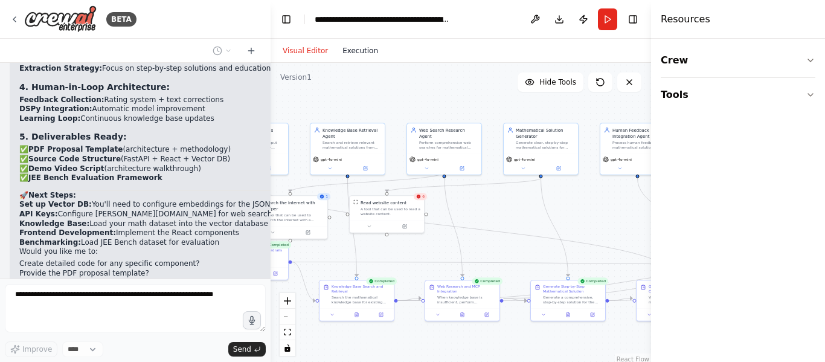
click at [354, 50] on button "Execution" at bounding box center [360, 51] width 50 height 15
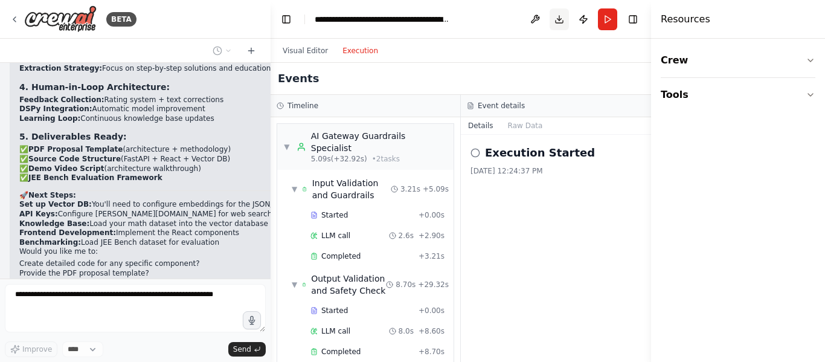
click at [558, 21] on button "Download" at bounding box center [559, 19] width 19 height 22
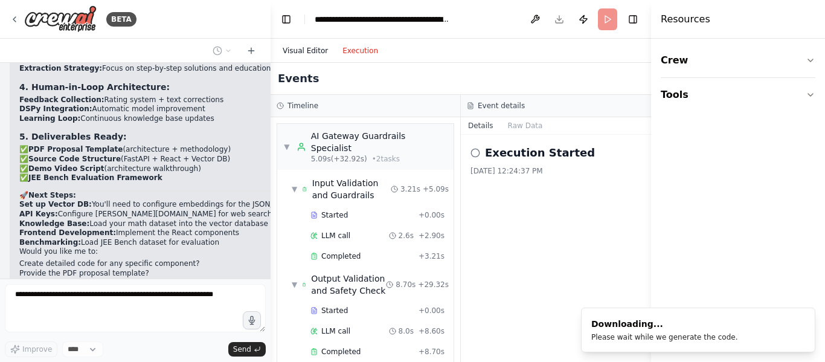
click at [300, 51] on button "Visual Editor" at bounding box center [306, 51] width 60 height 15
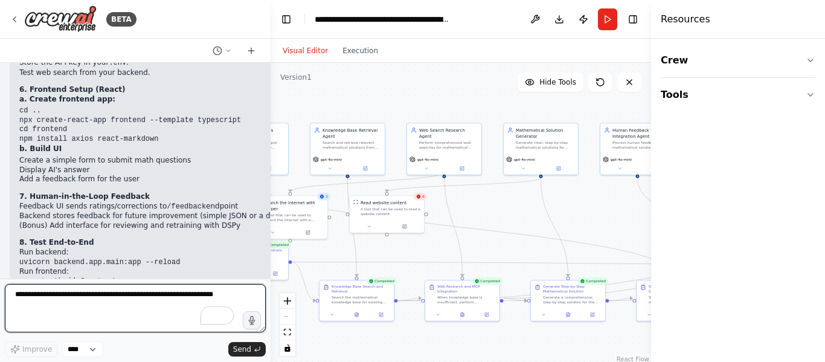
click at [82, 301] on textarea "To enrich screen reader interactions, please activate Accessibility in Grammarl…" at bounding box center [135, 308] width 261 height 48
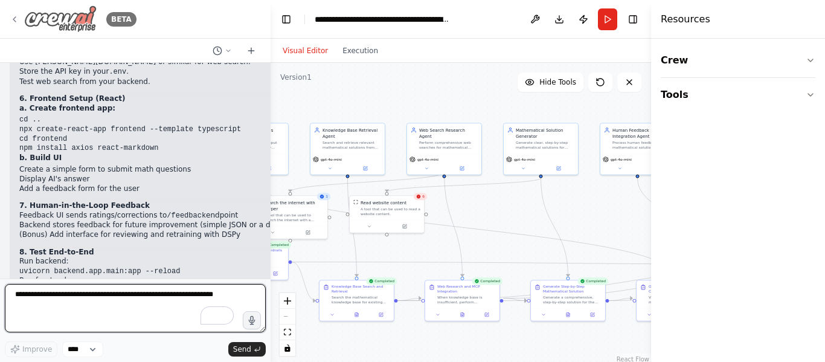
scroll to position [9207, 0]
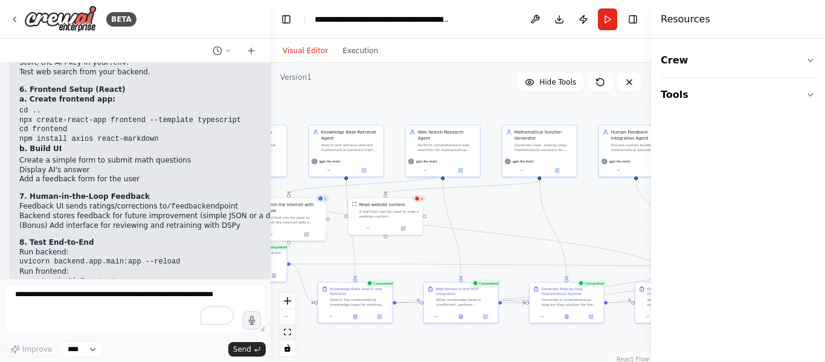
click at [289, 334] on icon "fit view" at bounding box center [287, 332] width 7 height 7
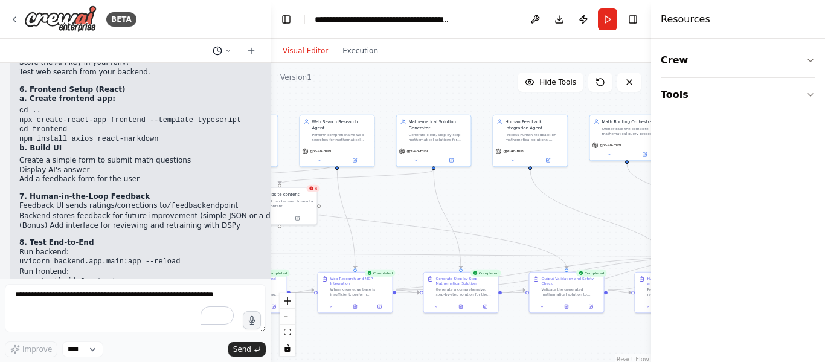
click at [222, 47] on button at bounding box center [222, 51] width 29 height 15
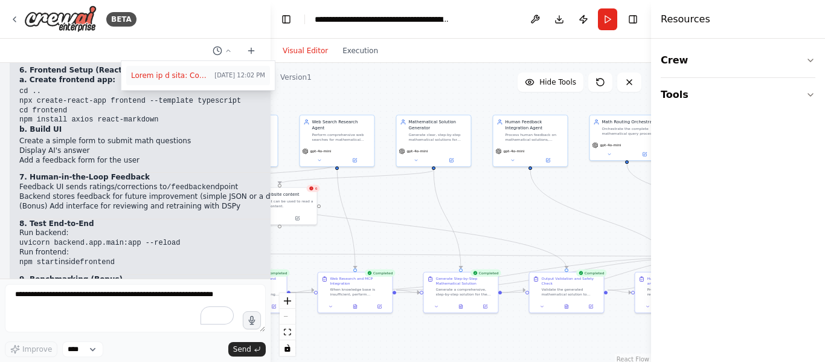
click at [195, 74] on span at bounding box center [170, 76] width 79 height 10
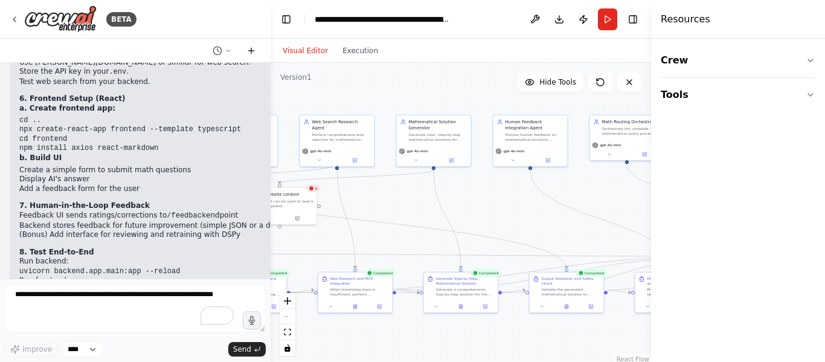
scroll to position [10819, 0]
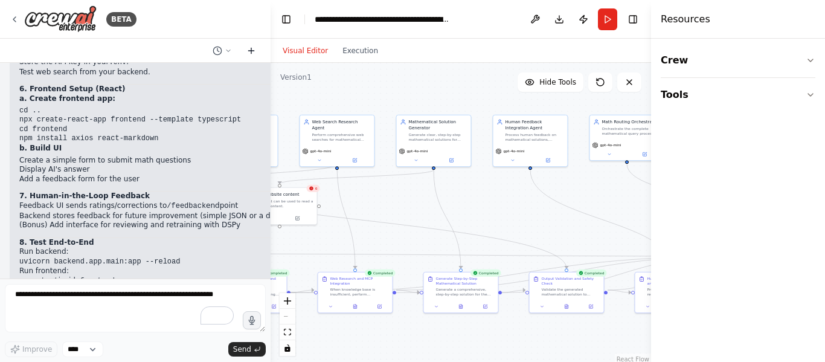
click at [251, 50] on icon at bounding box center [251, 50] width 0 height 5
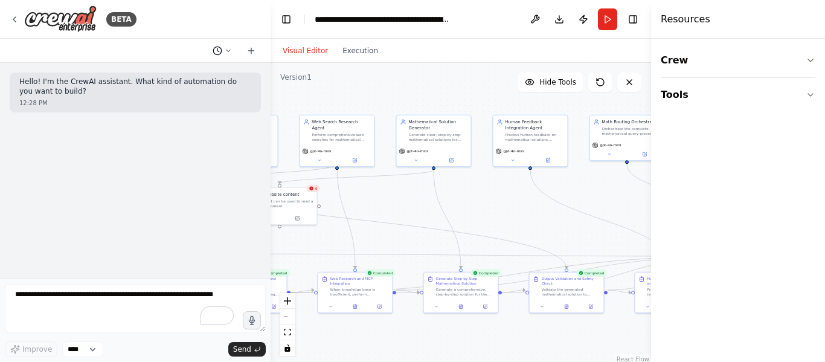
click at [222, 48] on icon at bounding box center [218, 51] width 10 height 10
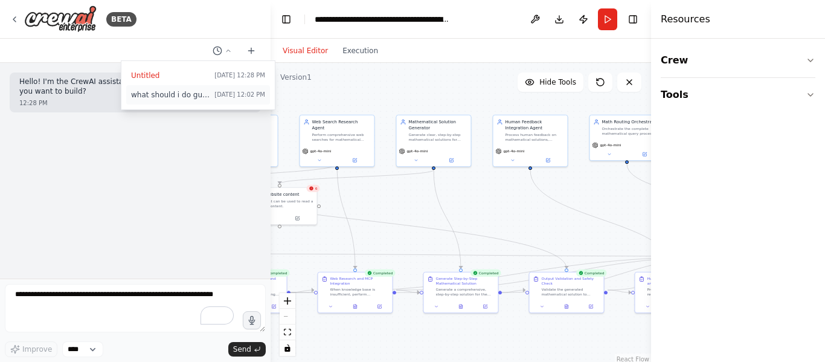
click at [177, 95] on span "what should i do guide me step by step" at bounding box center [170, 95] width 79 height 10
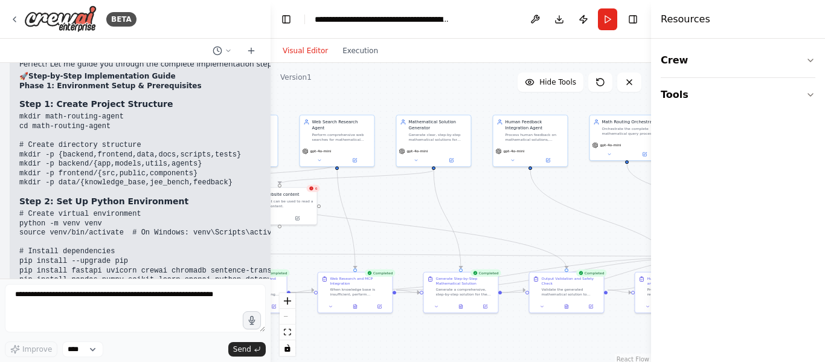
scroll to position [6489, 0]
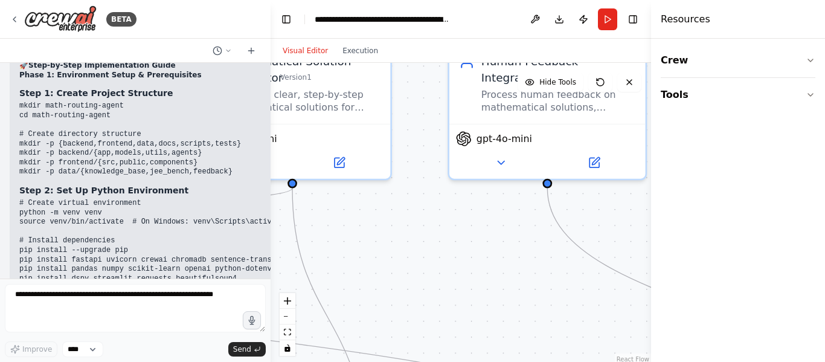
drag, startPoint x: 371, startPoint y: 139, endPoint x: 470, endPoint y: 215, distance: 124.5
click at [470, 215] on div ".deletable-edge-delete-btn { width: 20px; height: 20px; border: 0px solid #ffff…" at bounding box center [461, 214] width 381 height 302
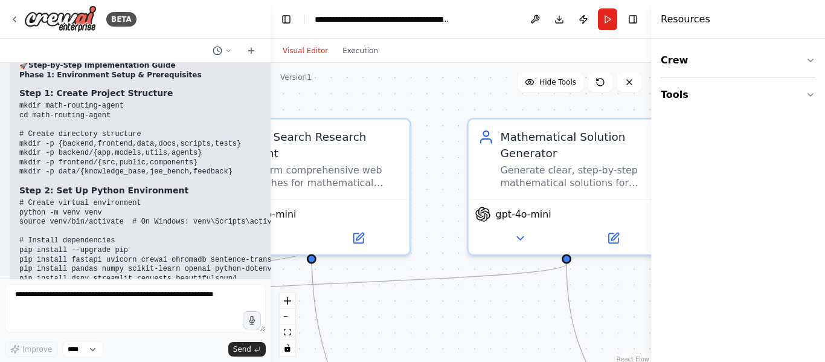
drag, startPoint x: 364, startPoint y: 215, endPoint x: 619, endPoint y: 286, distance: 264.8
click at [619, 286] on div ".deletable-edge-delete-btn { width: 20px; height: 20px; border: 0px solid #ffff…" at bounding box center [461, 214] width 381 height 302
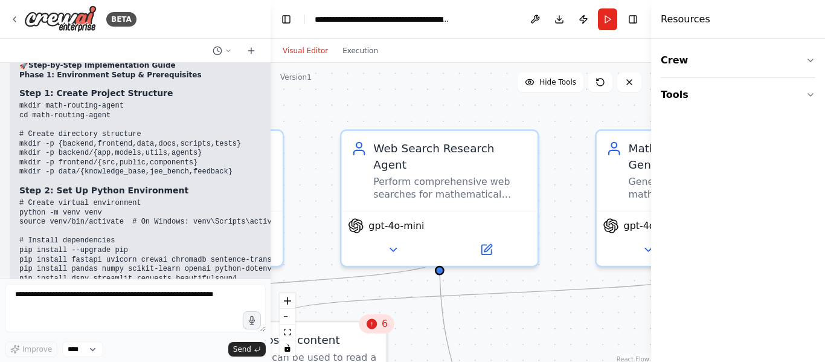
drag, startPoint x: 413, startPoint y: 241, endPoint x: 541, endPoint y: 252, distance: 128.6
click at [541, 252] on div ".deletable-edge-delete-btn { width: 20px; height: 20px; border: 0px solid #ffff…" at bounding box center [461, 214] width 381 height 302
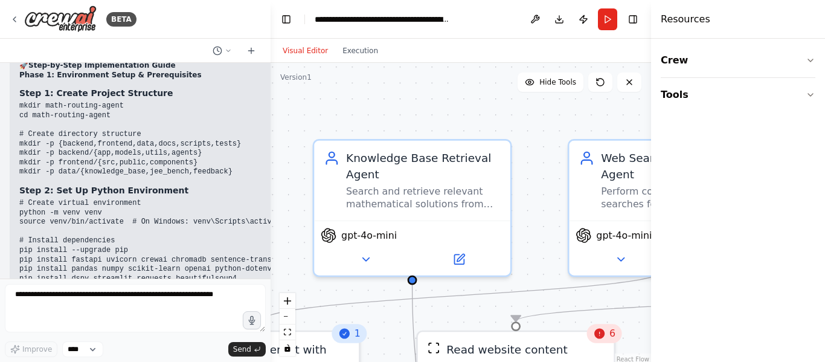
drag, startPoint x: 321, startPoint y: 232, endPoint x: 572, endPoint y: 242, distance: 251.0
click at [572, 242] on div ".deletable-edge-delete-btn { width: 20px; height: 20px; border: 0px solid #ffff…" at bounding box center [461, 214] width 381 height 302
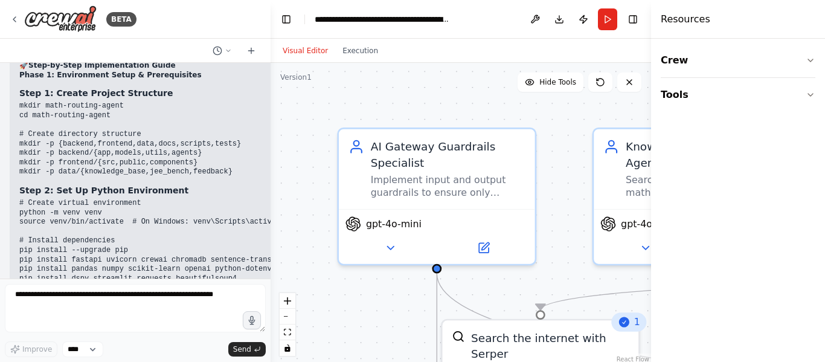
drag, startPoint x: 298, startPoint y: 215, endPoint x: 571, endPoint y: 201, distance: 273.5
click at [571, 201] on div ".deletable-edge-delete-btn { width: 20px; height: 20px; border: 0px solid #ffff…" at bounding box center [461, 214] width 381 height 302
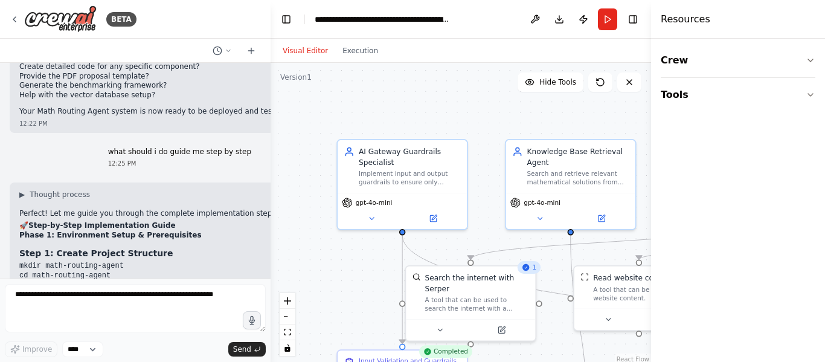
scroll to position [6307, 0]
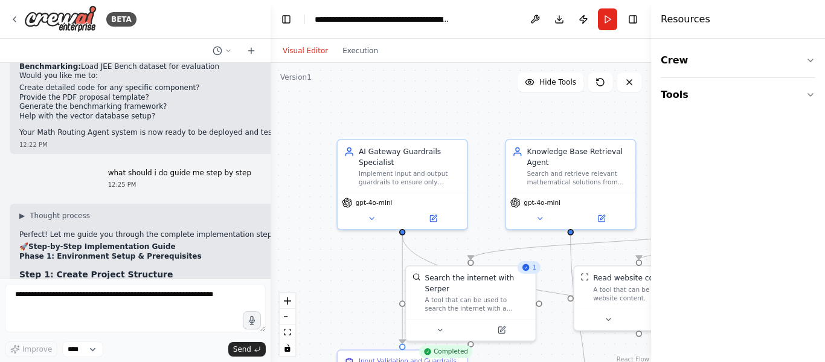
drag, startPoint x: 187, startPoint y: 162, endPoint x: 141, endPoint y: 160, distance: 46.0
click at [141, 283] on pre "mkdir math-routing-agent cd math-routing-agent # Create directory structure mkd…" at bounding box center [521, 321] width 1005 height 76
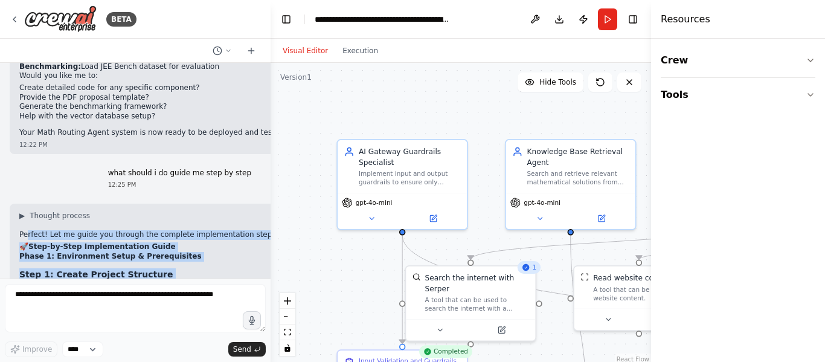
drag, startPoint x: 26, startPoint y: 89, endPoint x: 158, endPoint y: 190, distance: 166.8
click at [196, 283] on pre "mkdir math-routing-agent cd math-routing-agent # Create directory structure mkd…" at bounding box center [521, 321] width 1005 height 76
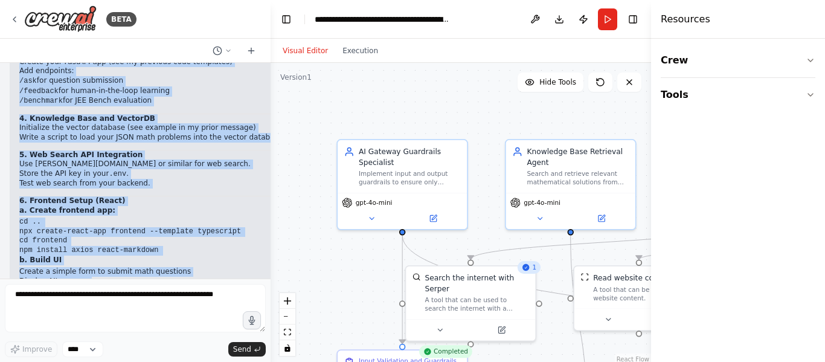
scroll to position [11686, 0]
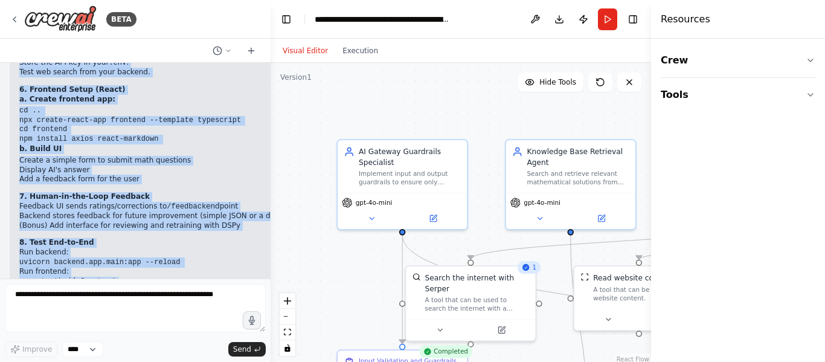
drag, startPoint x: 19, startPoint y: 98, endPoint x: 169, endPoint y: 287, distance: 241.3
click at [169, 287] on div "BETA Human in a loop: Feedback based learning - Math Routing Agent Your goal is…" at bounding box center [135, 181] width 271 height 362
copy div "Perfect! Let me guide you through the complete implementation step-by-step. Her…"
click at [201, 267] on li "Run frontend: npm start inside frontend" at bounding box center [175, 276] width 313 height 19
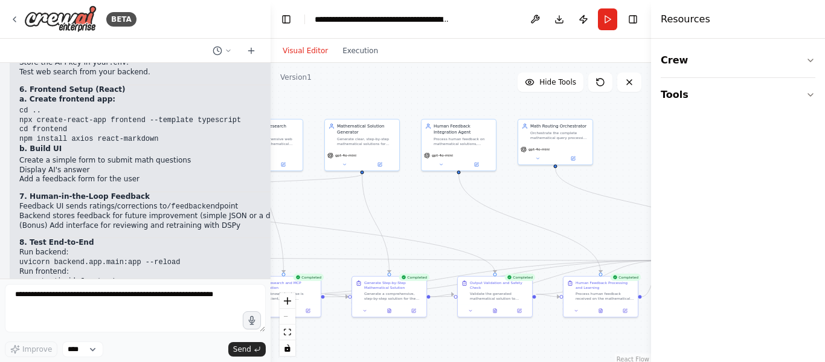
drag, startPoint x: 624, startPoint y: 211, endPoint x: 276, endPoint y: 196, distance: 348.4
click at [276, 196] on div ".deletable-edge-delete-btn { width: 20px; height: 20px; border: 0px solid #ffff…" at bounding box center [461, 214] width 381 height 302
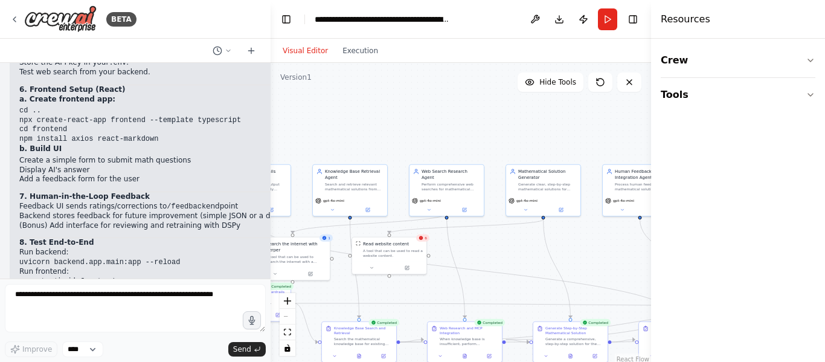
drag, startPoint x: 532, startPoint y: 205, endPoint x: 710, endPoint y: 241, distance: 181.2
click at [720, 245] on div "BETA Human in a loop: Feedback based learning - Math Routing Agent Your goal is…" at bounding box center [412, 181] width 825 height 362
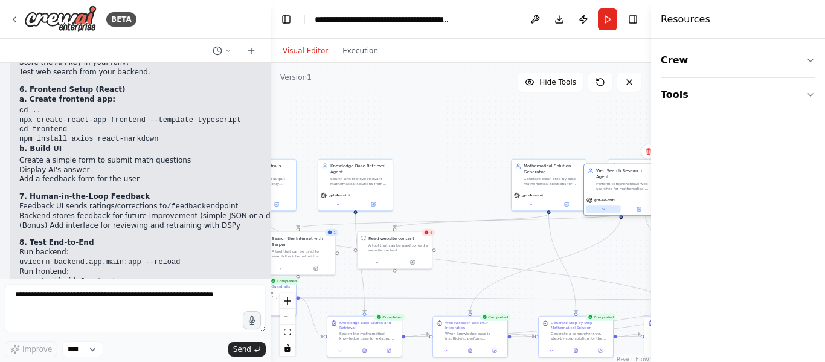
drag, startPoint x: 431, startPoint y: 203, endPoint x: 595, endPoint y: 207, distance: 163.8
click at [622, 213] on div "gpt-4o-mini" at bounding box center [621, 206] width 74 height 21
drag, startPoint x: 561, startPoint y: 190, endPoint x: 549, endPoint y: 189, distance: 11.5
click at [549, 189] on div "gpt-4o-mini" at bounding box center [543, 199] width 74 height 21
drag, startPoint x: 648, startPoint y: 200, endPoint x: 566, endPoint y: 122, distance: 112.8
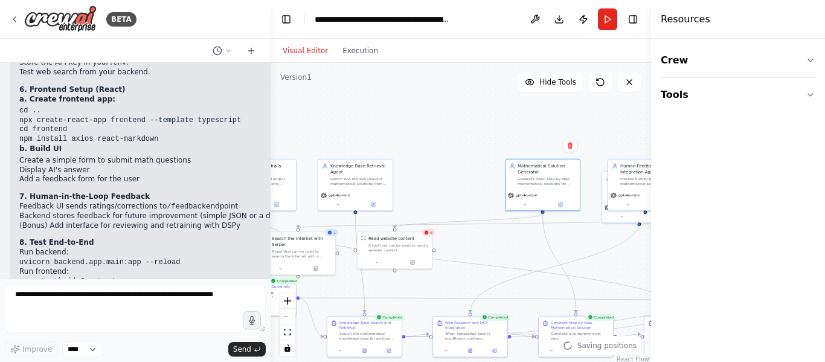
click at [566, 122] on div "BETA Human in a loop: Feedback based learning - Math Routing Agent Your goal is…" at bounding box center [412, 181] width 825 height 362
click at [595, 79] on button at bounding box center [601, 82] width 24 height 19
drag, startPoint x: 626, startPoint y: 180, endPoint x: 431, endPoint y: 168, distance: 195.0
click at [431, 168] on div "Process human feedback on mathematical solutions, implement corrections, and co…" at bounding box center [456, 168] width 59 height 10
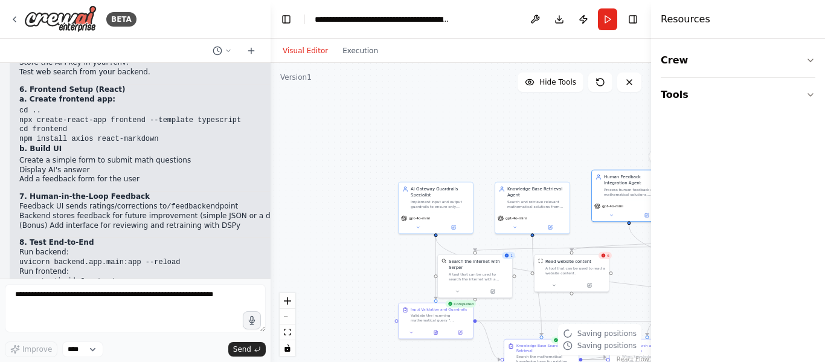
drag, startPoint x: 378, startPoint y: 112, endPoint x: 556, endPoint y: 134, distance: 178.9
click at [567, 132] on div ".deletable-edge-delete-btn { width: 20px; height: 20px; border: 0px solid #ffff…" at bounding box center [461, 214] width 381 height 302
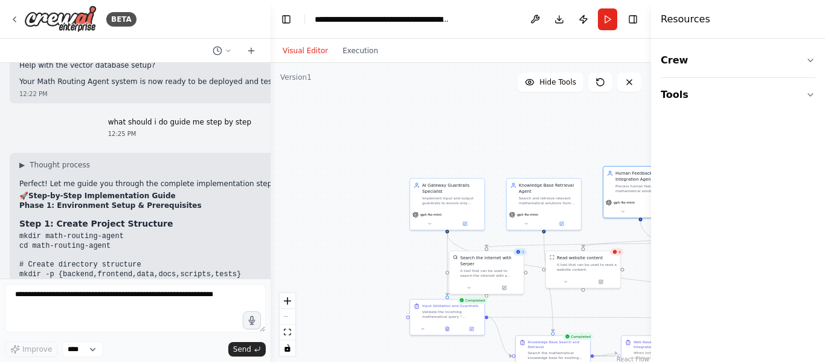
scroll to position [6307, 0]
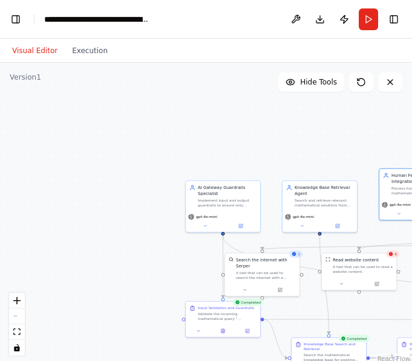
drag, startPoint x: 59, startPoint y: 123, endPoint x: 114, endPoint y: 126, distance: 55.0
click at [105, 126] on div ".deletable-edge-delete-btn { width: 20px; height: 20px; border: 0px solid #ffff…" at bounding box center [206, 214] width 412 height 302
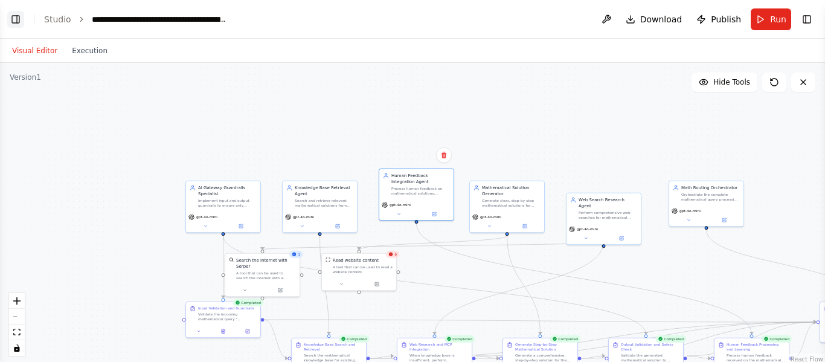
click at [16, 23] on button "Toggle Left Sidebar" at bounding box center [15, 19] width 17 height 17
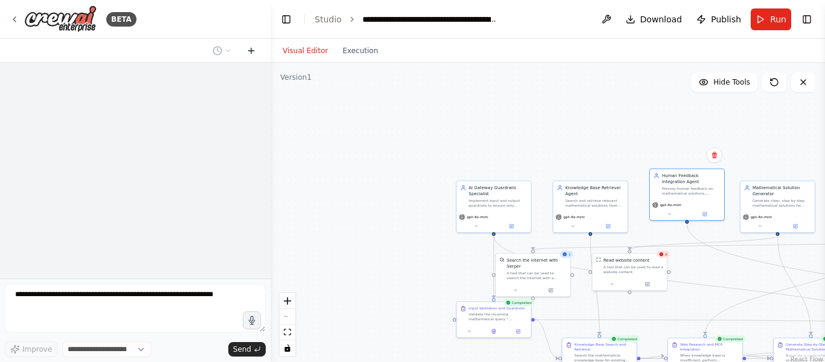
click at [253, 51] on icon at bounding box center [250, 51] width 5 height 0
click at [14, 14] on div "BETA" at bounding box center [73, 18] width 127 height 27
drag, startPoint x: 557, startPoint y: 195, endPoint x: 348, endPoint y: 142, distance: 215.7
click at [523, 174] on div "Knowledge Base Retrieval Agent Search and retrieve relevant mathematical soluti…" at bounding box center [560, 189] width 74 height 30
drag, startPoint x: 468, startPoint y: 157, endPoint x: 573, endPoint y: 170, distance: 105.4
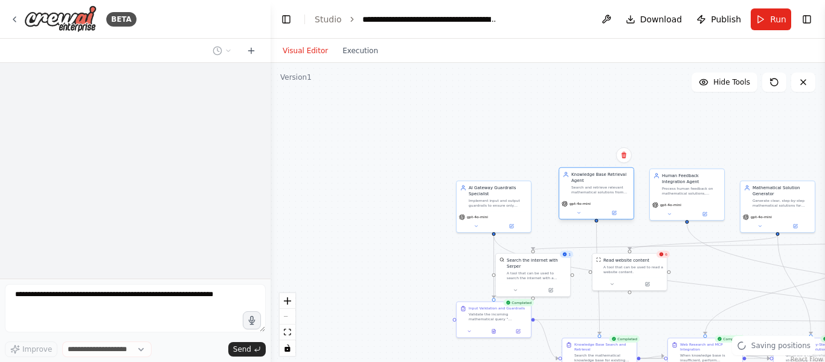
click at [573, 172] on div "Knowledge Base Retrieval Agent" at bounding box center [601, 178] width 59 height 12
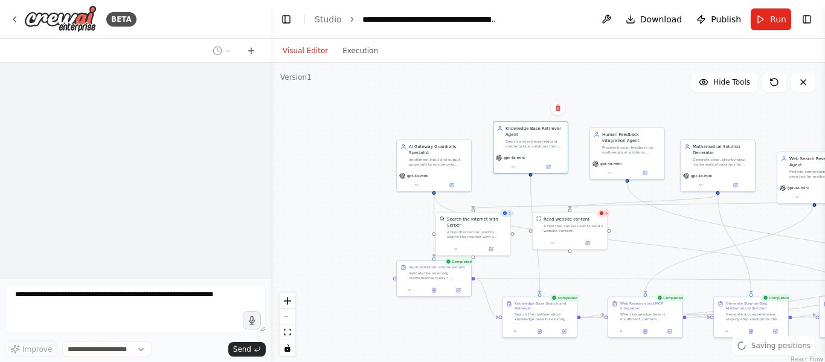
drag, startPoint x: 353, startPoint y: 167, endPoint x: 290, endPoint y: 126, distance: 75.1
click at [292, 126] on div ".deletable-edge-delete-btn { width: 20px; height: 20px; border: 0px solid #ffff…" at bounding box center [548, 214] width 555 height 302
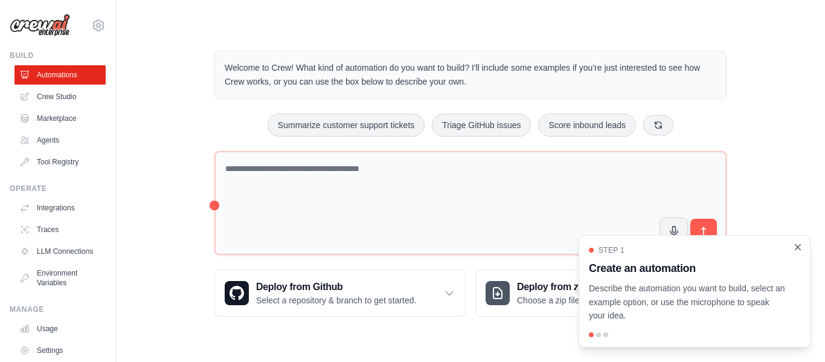
click at [795, 247] on icon "Close walkthrough" at bounding box center [798, 247] width 11 height 11
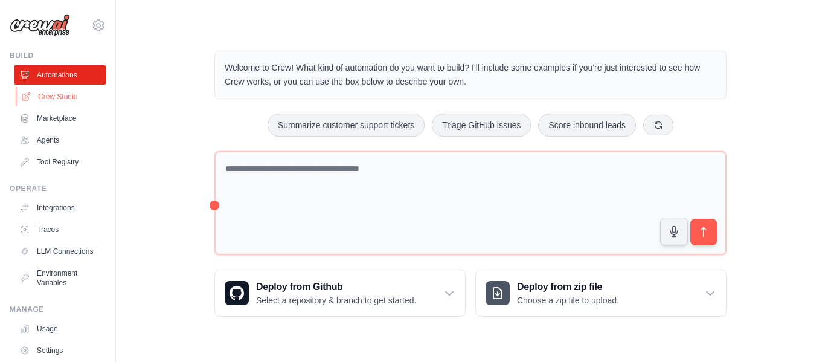
click at [44, 99] on link "Crew Studio" at bounding box center [61, 96] width 91 height 19
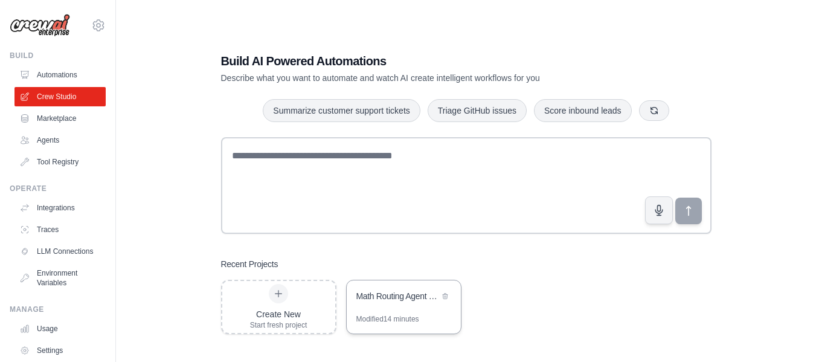
click at [372, 290] on div "Math Routing Agent - Agentic RAG Tutor System" at bounding box center [398, 296] width 83 height 12
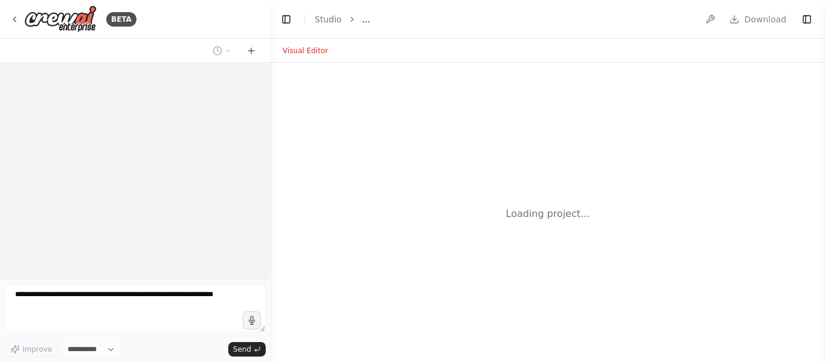
select select "****"
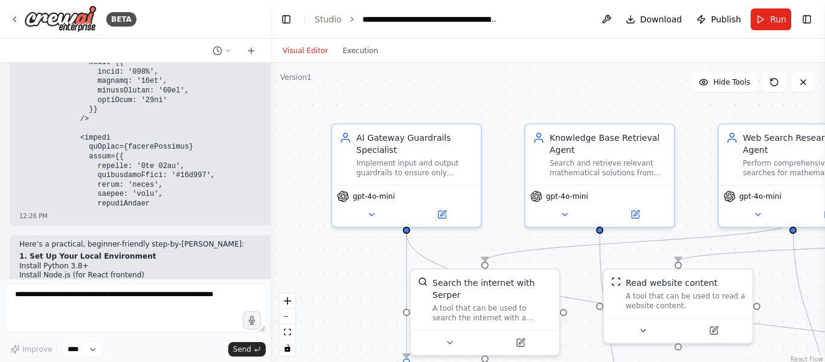
scroll to position [11202, 0]
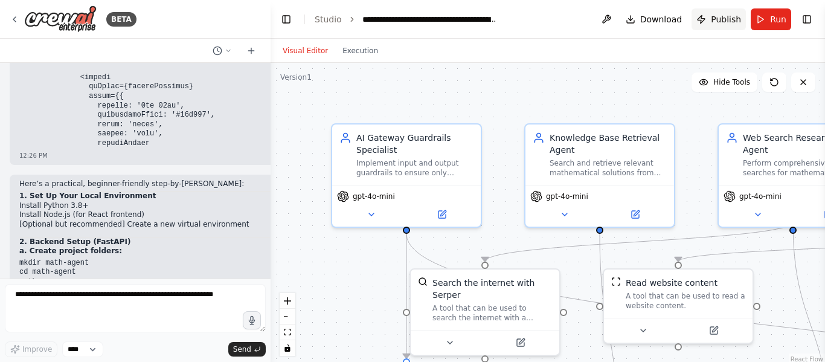
click at [720, 22] on span "Publish" at bounding box center [726, 19] width 30 height 12
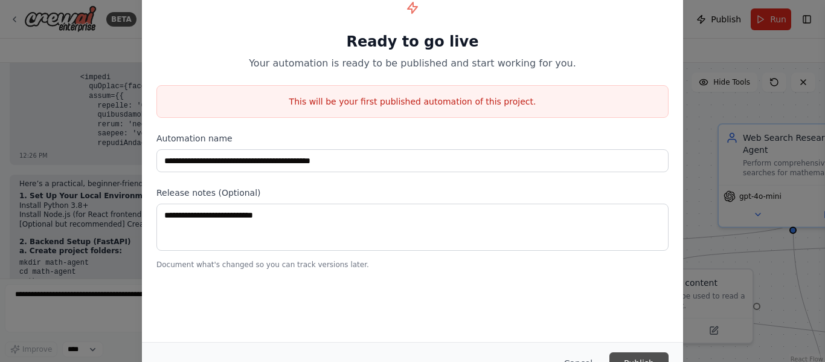
click at [641, 355] on button "Publish" at bounding box center [639, 363] width 59 height 22
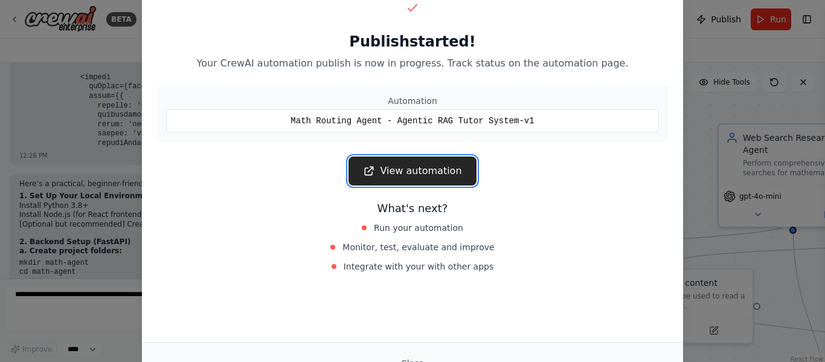
click at [436, 173] on link "View automation" at bounding box center [413, 171] width 128 height 29
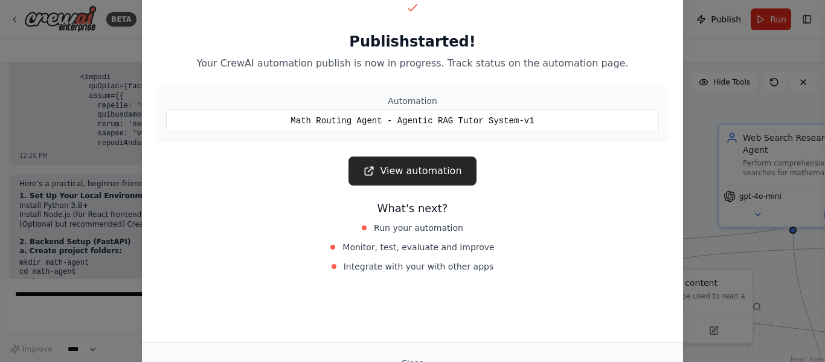
click at [87, 192] on div "Publish started! Your CrewAI automation publish is now in progress. Track statu…" at bounding box center [412, 181] width 825 height 362
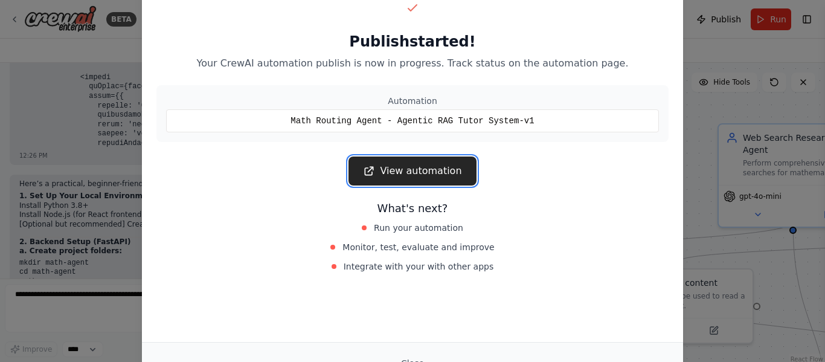
click at [389, 171] on link "View automation" at bounding box center [413, 171] width 128 height 29
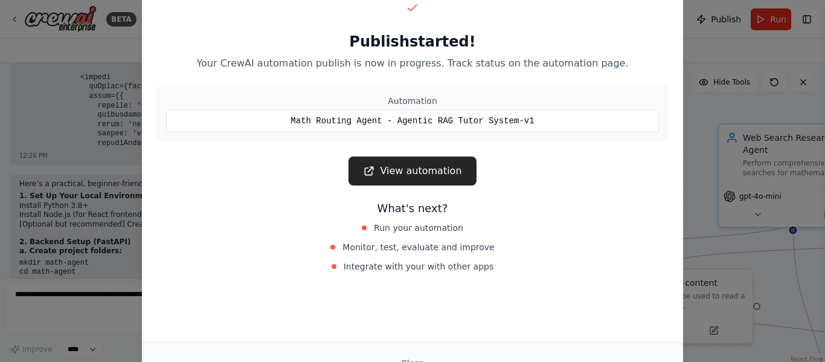
click at [65, 134] on div "Publish started! Your CrewAI automation publish is now in progress. Track statu…" at bounding box center [412, 181] width 825 height 362
click at [732, 39] on div "Publish started! Your CrewAI automation publish is now in progress. Track statu…" at bounding box center [412, 181] width 825 height 362
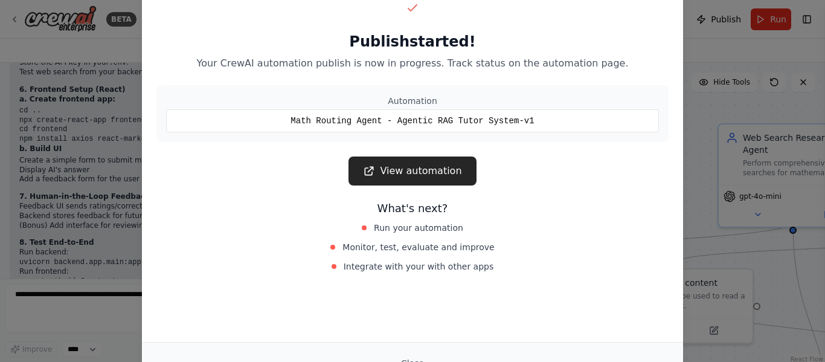
click at [554, 115] on div "Math Routing Agent - Agentic RAG Tutor System-v1" at bounding box center [412, 120] width 493 height 23
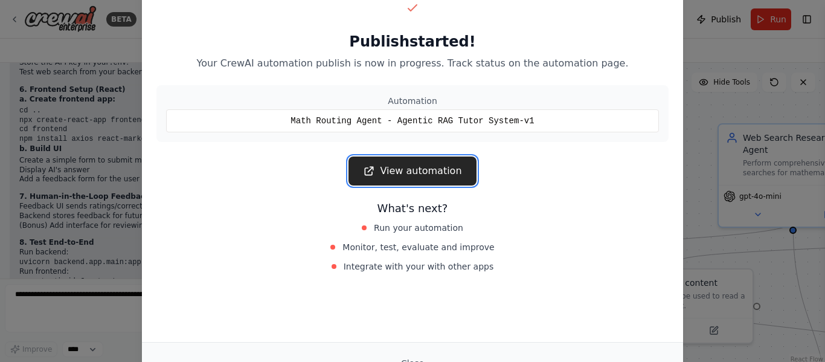
click at [401, 177] on link "View automation" at bounding box center [413, 171] width 128 height 29
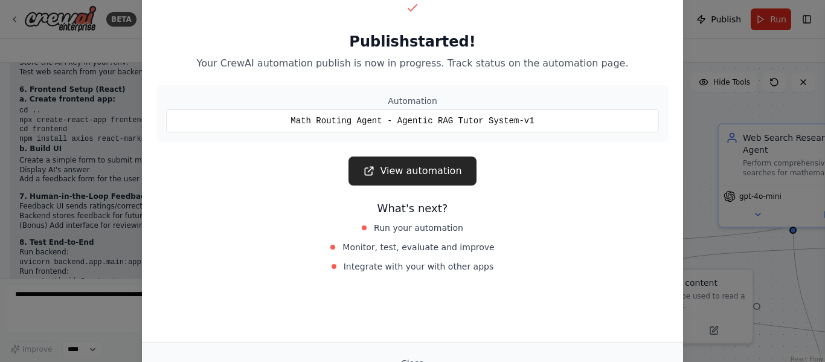
click at [710, 38] on div "Publish started! Your CrewAI automation publish is now in progress. Track statu…" at bounding box center [412, 181] width 825 height 362
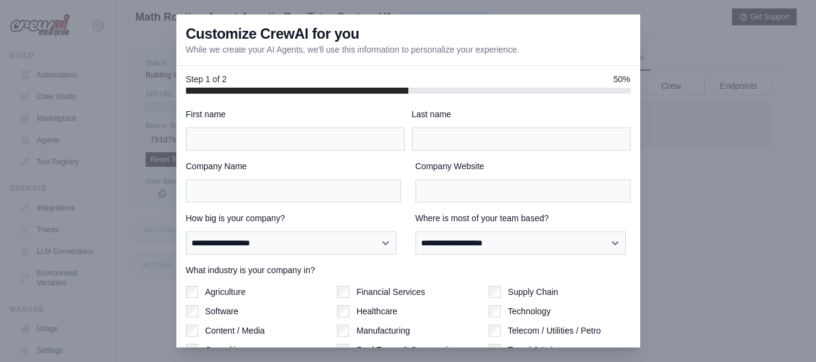
scroll to position [51, 0]
click at [716, 83] on div at bounding box center [408, 181] width 816 height 362
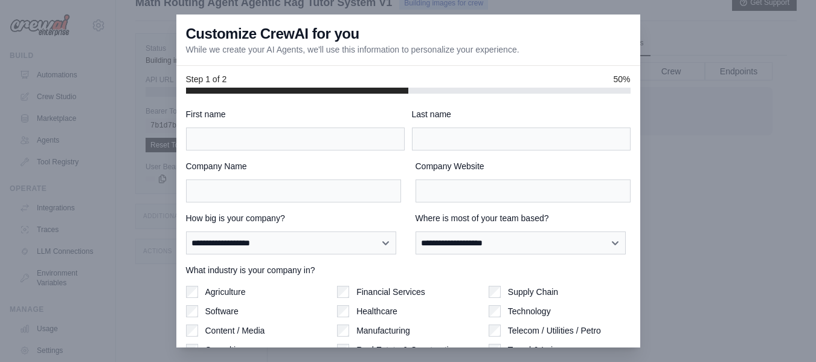
scroll to position [0, 0]
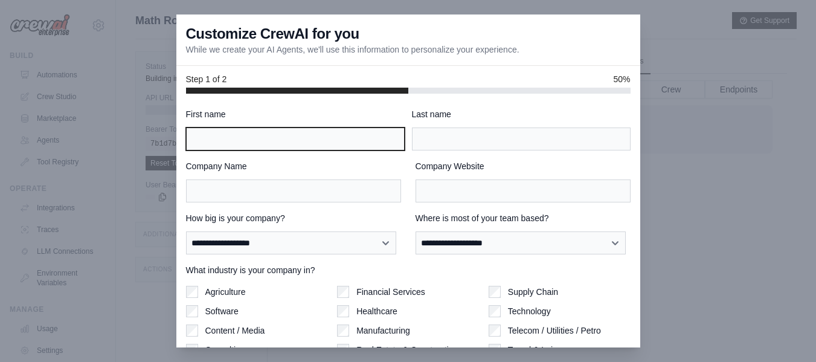
click at [268, 138] on input "First name" at bounding box center [295, 139] width 219 height 23
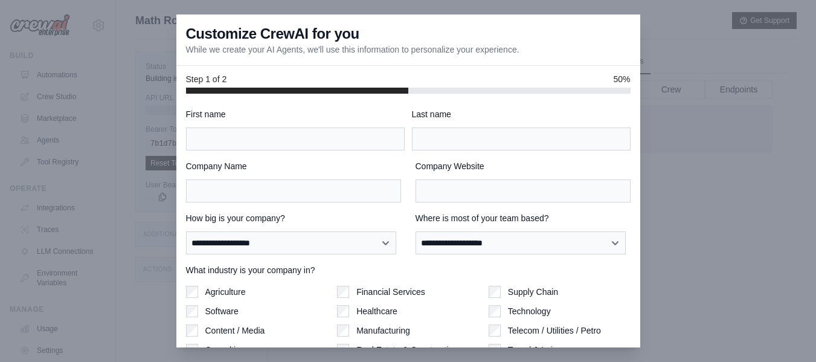
click at [699, 113] on div at bounding box center [408, 181] width 816 height 362
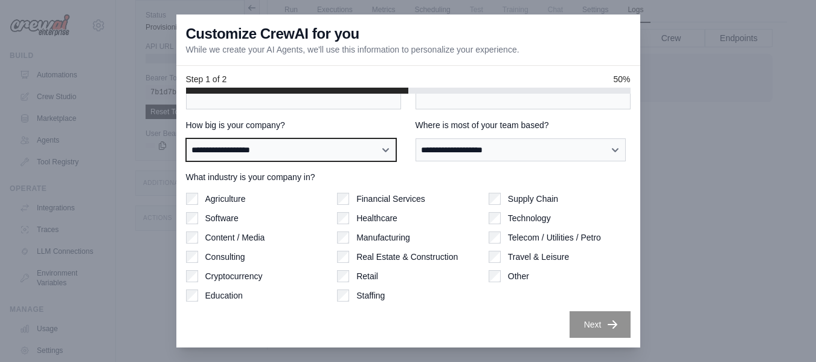
click at [378, 144] on select "**********" at bounding box center [291, 149] width 211 height 23
select select "**********"
click at [186, 138] on select "**********" at bounding box center [291, 149] width 211 height 23
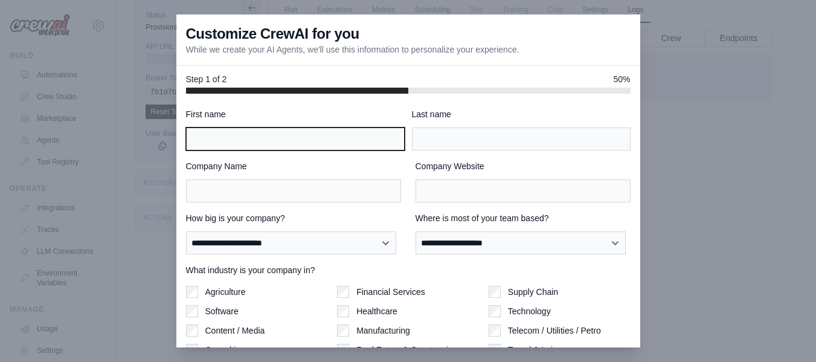
click at [290, 129] on input "First name" at bounding box center [295, 139] width 219 height 23
type input "*****"
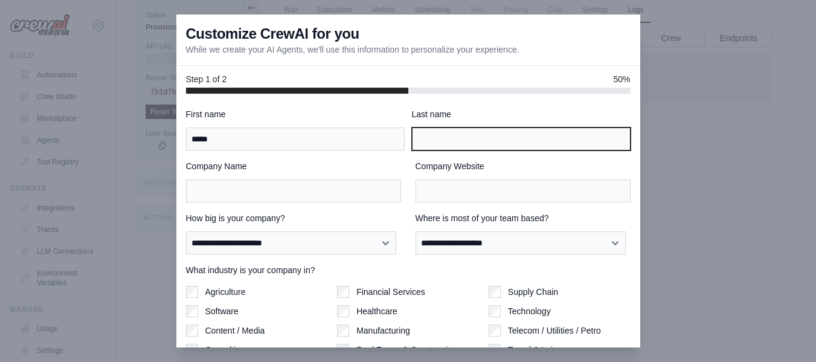
click at [522, 140] on input "Last name" at bounding box center [521, 139] width 219 height 23
type input "******"
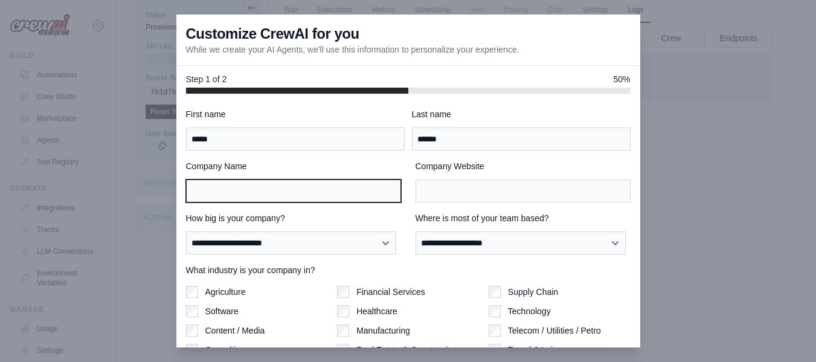
click at [322, 192] on input "Company Name" at bounding box center [293, 190] width 215 height 23
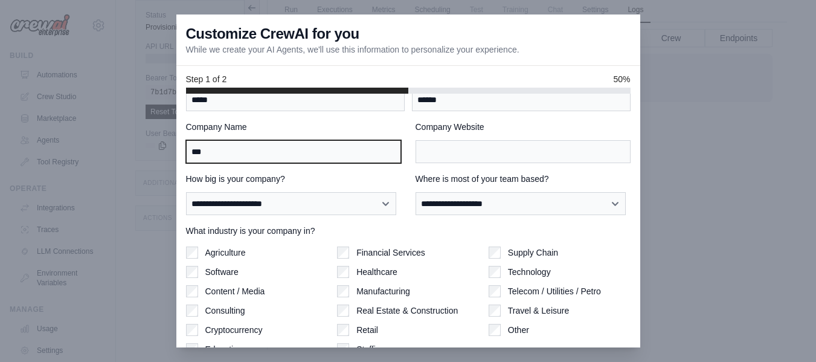
scroll to position [60, 0]
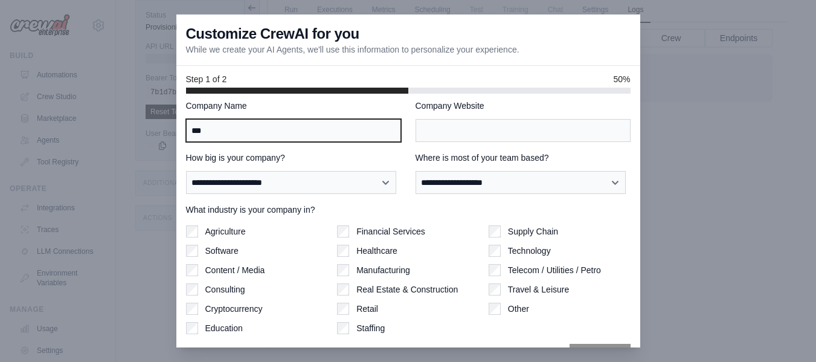
type input "***"
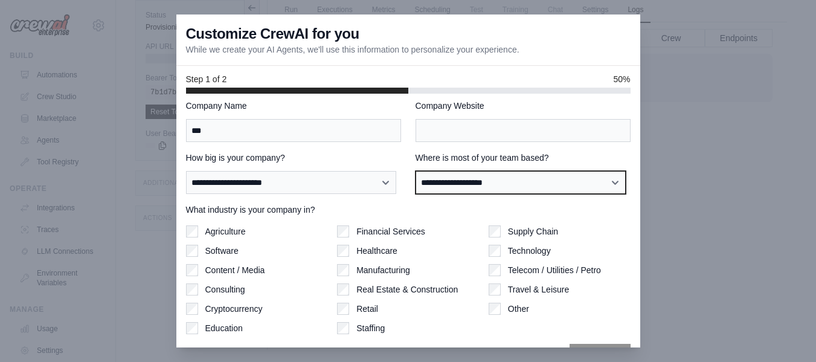
click at [575, 177] on select "**********" at bounding box center [521, 182] width 211 height 23
select select "**********"
click at [416, 171] on select "**********" at bounding box center [521, 182] width 211 height 23
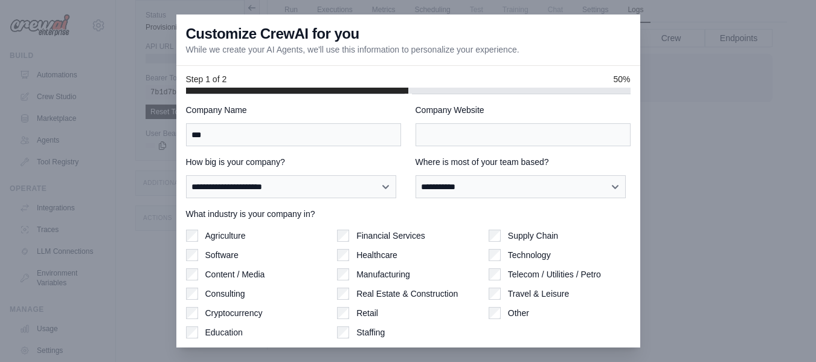
scroll to position [0, 0]
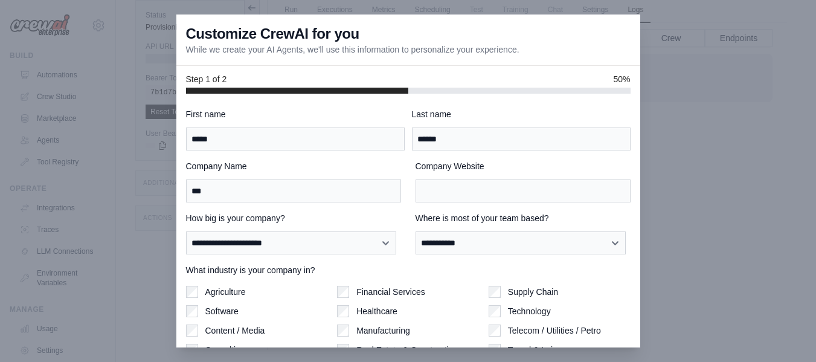
click at [436, 207] on div "**********" at bounding box center [408, 269] width 445 height 323
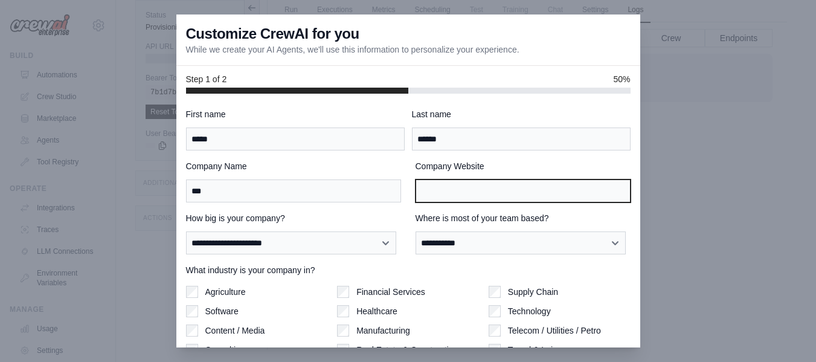
click at [460, 197] on input "Company Website" at bounding box center [523, 190] width 215 height 23
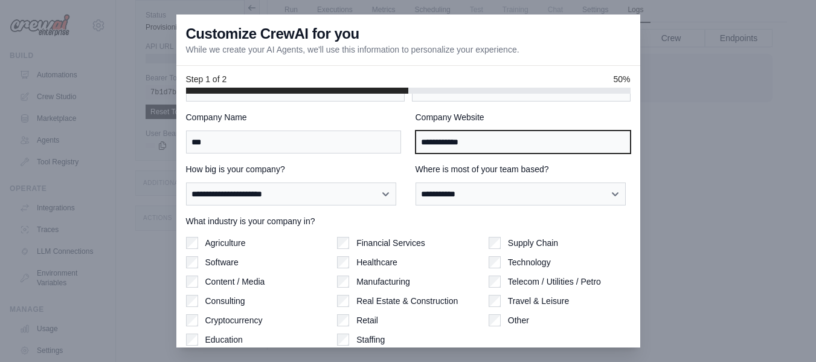
scroll to position [93, 0]
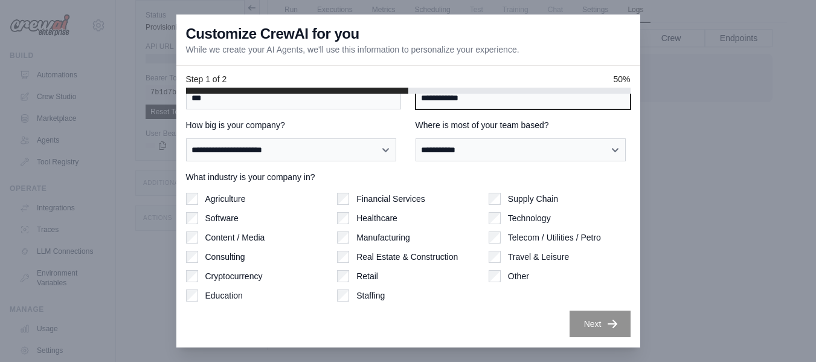
type input "**********"
click at [607, 322] on icon "button" at bounding box center [613, 324] width 12 height 12
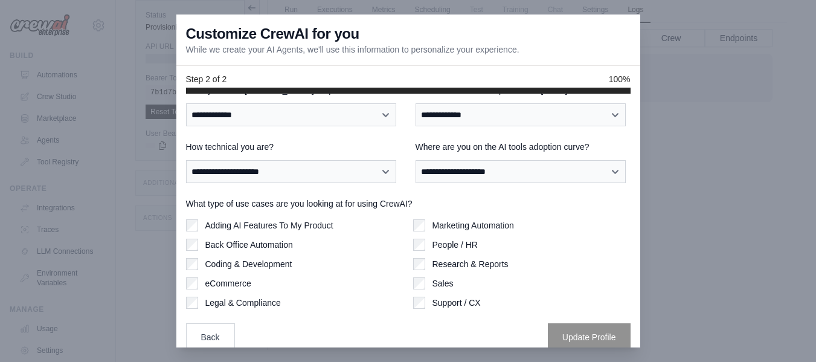
scroll to position [37, 0]
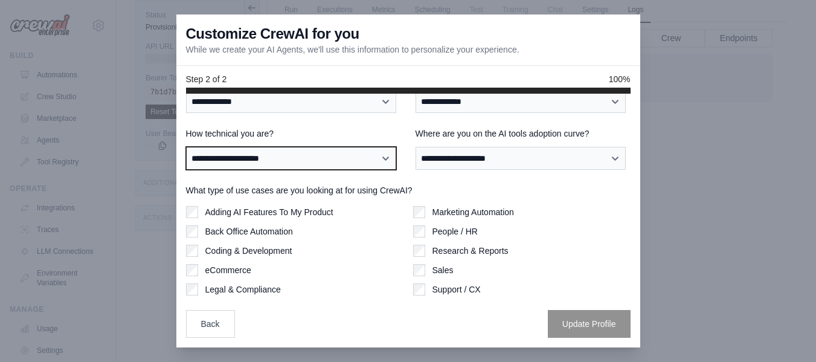
click at [299, 154] on select "**********" at bounding box center [291, 158] width 211 height 23
select select "**********"
click at [186, 147] on select "**********" at bounding box center [291, 158] width 211 height 23
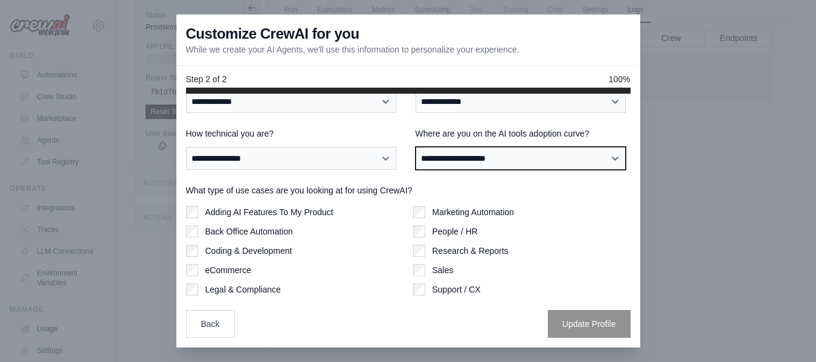
click at [464, 155] on select "**********" at bounding box center [521, 158] width 211 height 23
select select "**********"
click at [416, 147] on select "**********" at bounding box center [521, 158] width 211 height 23
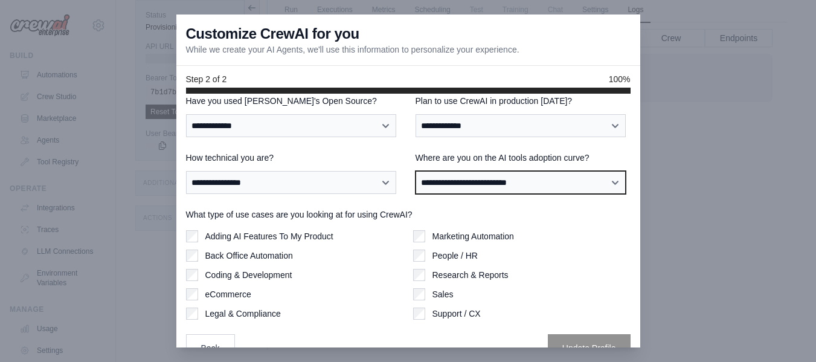
scroll to position [0, 0]
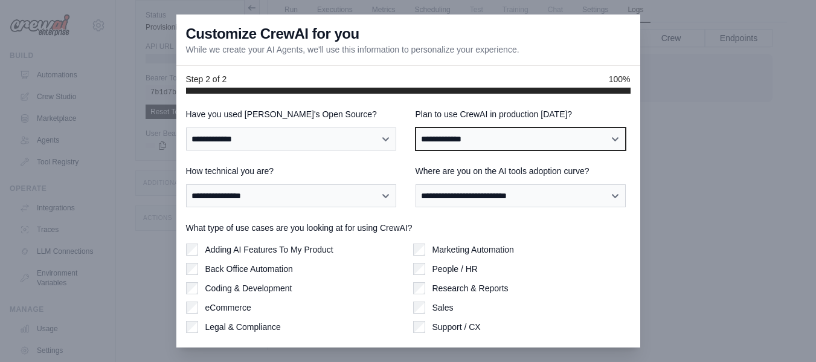
click at [477, 137] on select "**********" at bounding box center [521, 139] width 211 height 23
select select "****"
click at [416, 128] on select "**********" at bounding box center [521, 139] width 211 height 23
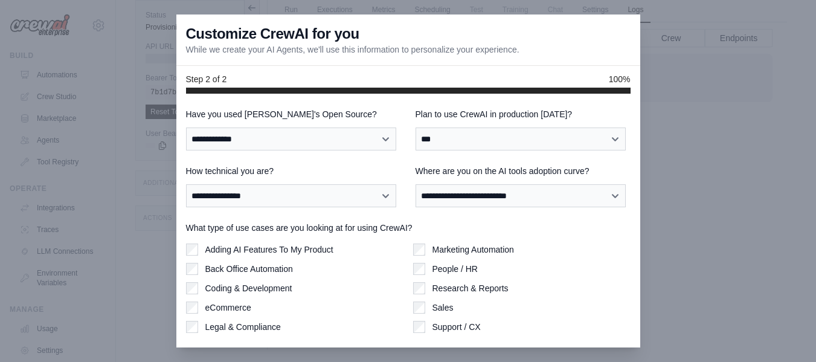
click at [273, 179] on div "**********" at bounding box center [293, 186] width 215 height 42
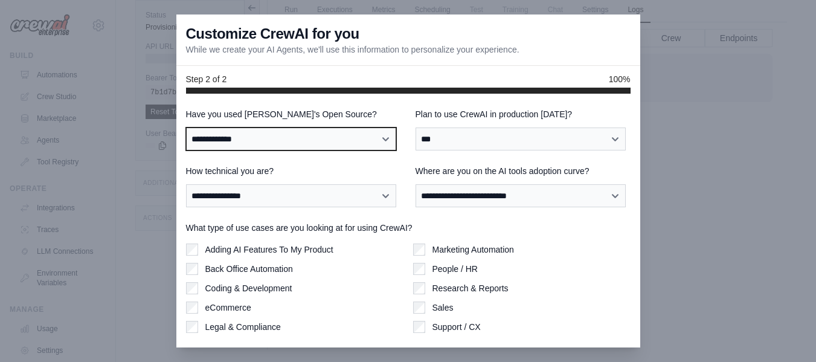
click at [309, 148] on select "**********" at bounding box center [291, 139] width 211 height 23
select select "**********"
click at [186, 128] on select "**********" at bounding box center [291, 139] width 211 height 23
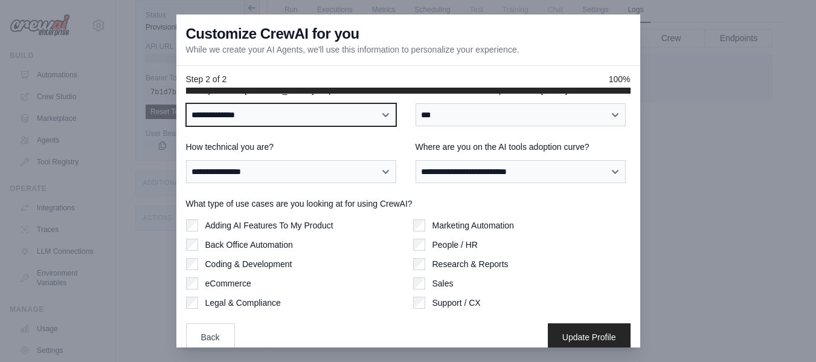
scroll to position [37, 0]
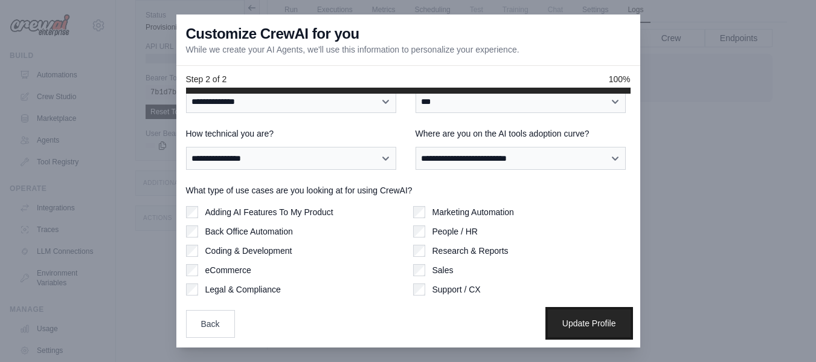
click at [572, 320] on button "Update Profile" at bounding box center [589, 323] width 83 height 28
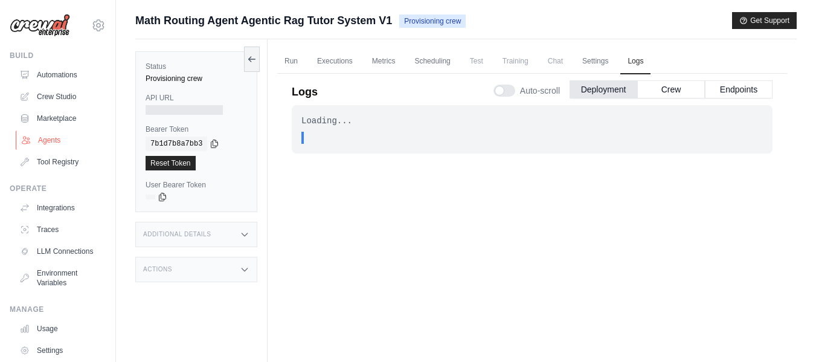
click at [45, 143] on link "Agents" at bounding box center [61, 140] width 91 height 19
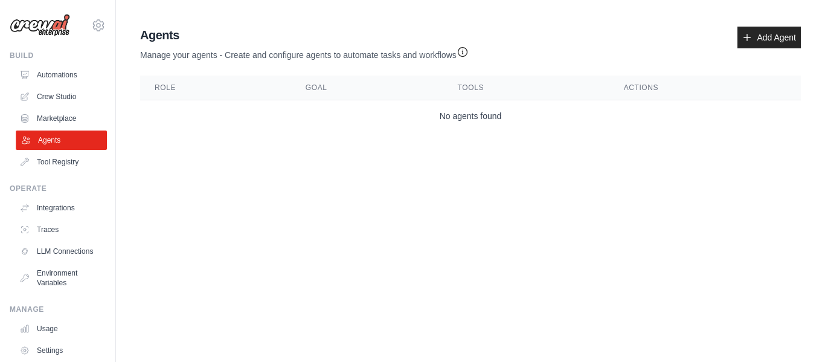
click at [44, 135] on link "Agents" at bounding box center [61, 140] width 91 height 19
click at [50, 164] on link "Tool Registry" at bounding box center [61, 161] width 91 height 19
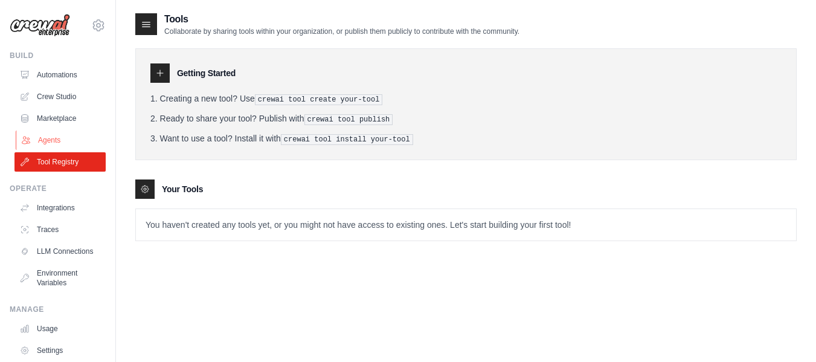
click at [64, 143] on link "Agents" at bounding box center [61, 140] width 91 height 19
